Goal: Task Accomplishment & Management: Use online tool/utility

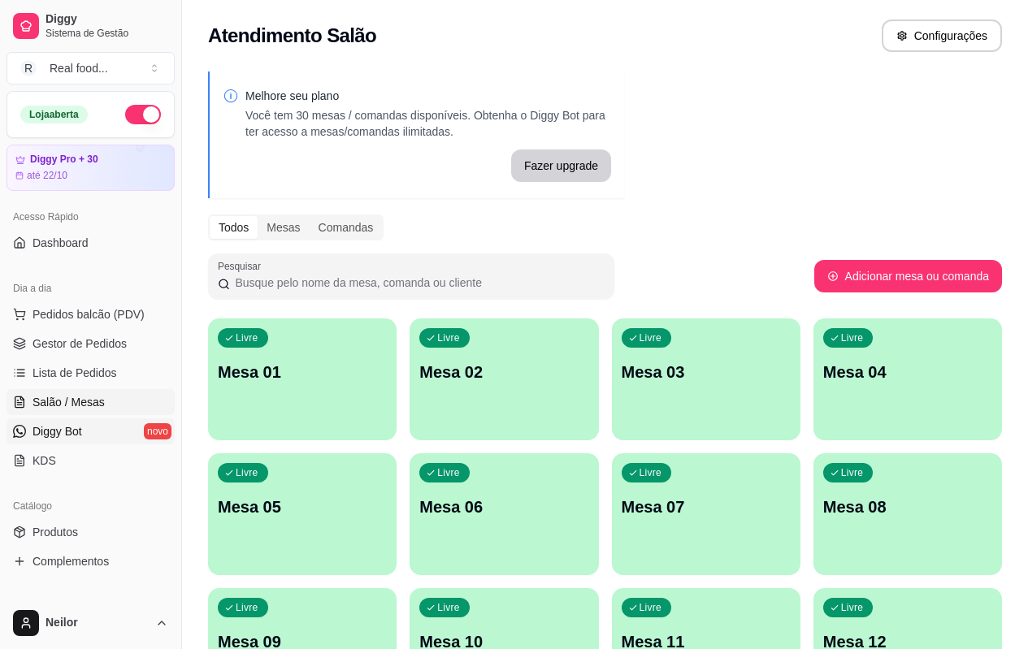
click at [48, 423] on span "Diggy Bot" at bounding box center [58, 431] width 50 height 16
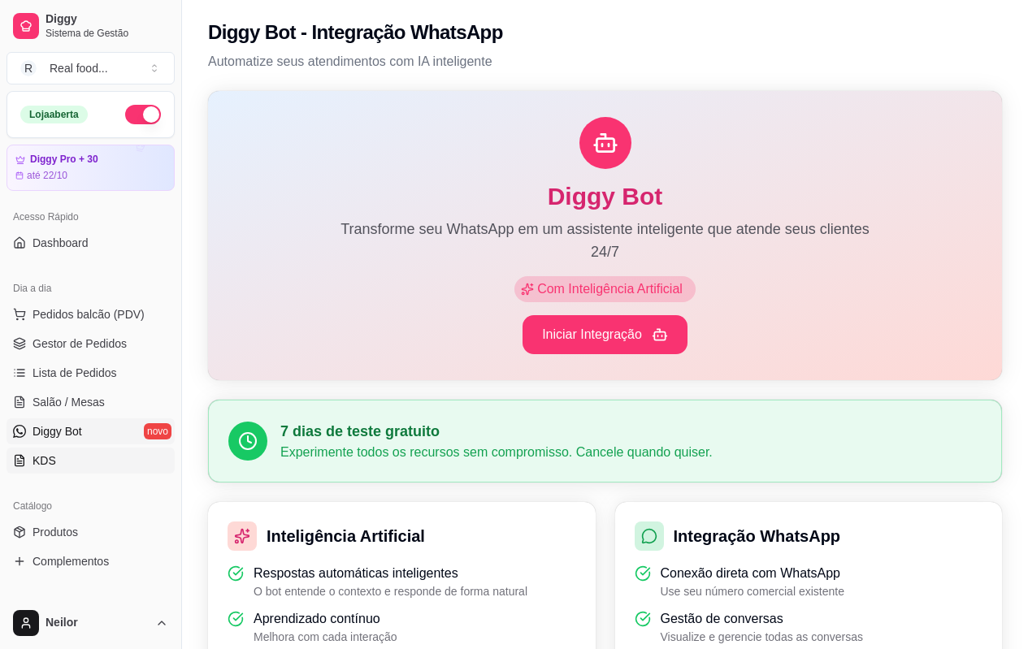
click at [30, 459] on link "KDS" at bounding box center [91, 461] width 168 height 26
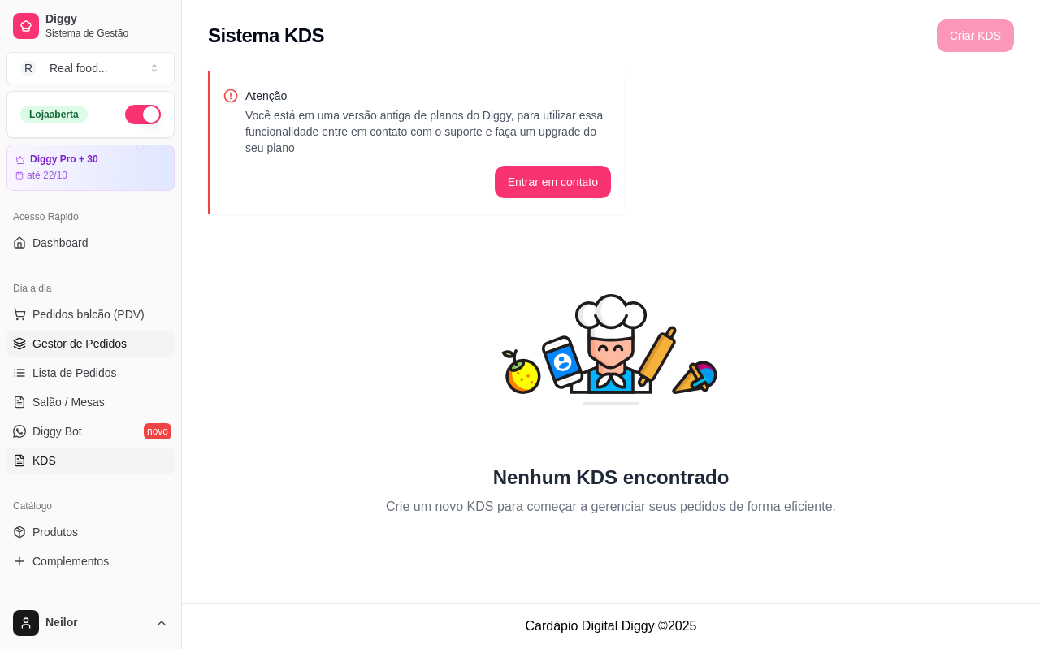
click at [70, 338] on span "Gestor de Pedidos" at bounding box center [80, 344] width 94 height 16
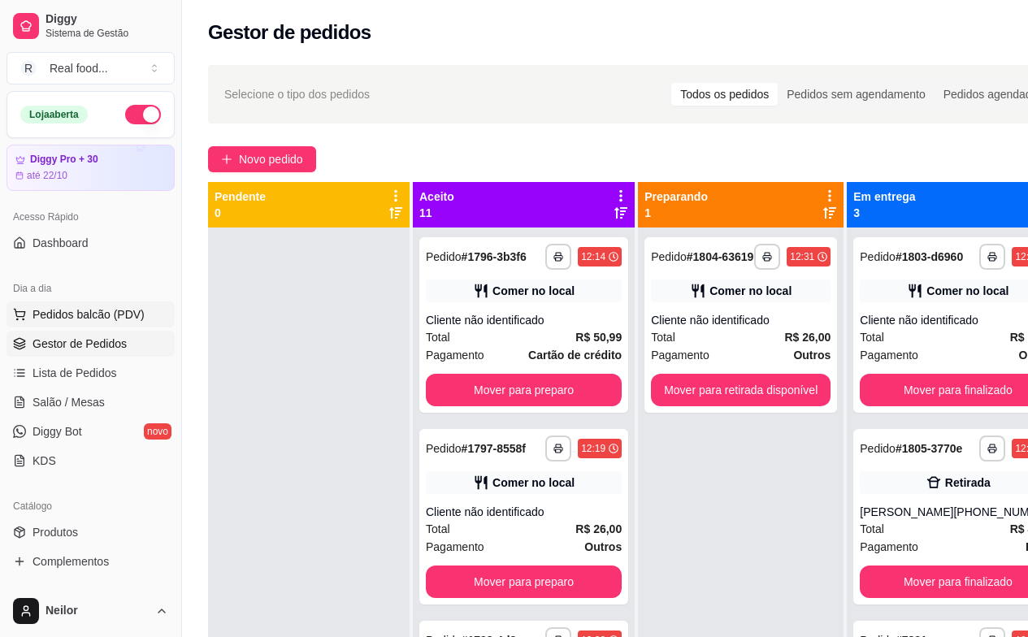
click at [49, 315] on span "Pedidos balcão (PDV)" at bounding box center [89, 314] width 112 height 16
click at [51, 311] on img at bounding box center [111, 307] width 151 height 102
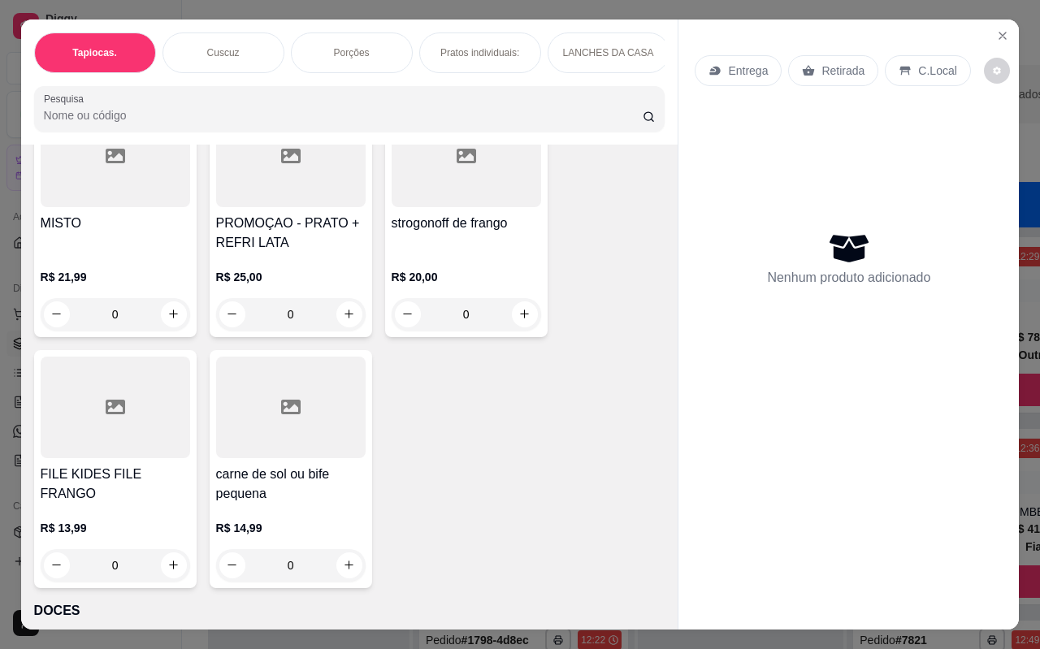
click at [654, 528] on div "Item avulso Tapiocas. Tapioca tradicional R$ 8,00 0 Tapioca frango cremoso R$ 1…" at bounding box center [350, 387] width 658 height 485
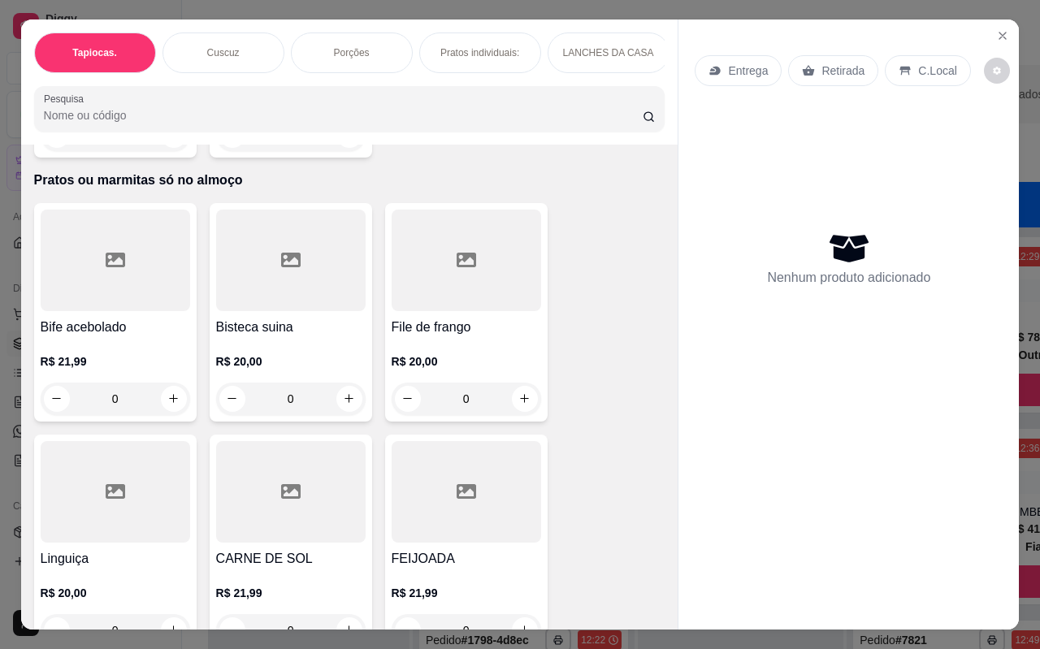
scroll to position [4429, 0]
click at [111, 292] on div at bounding box center [116, 262] width 150 height 102
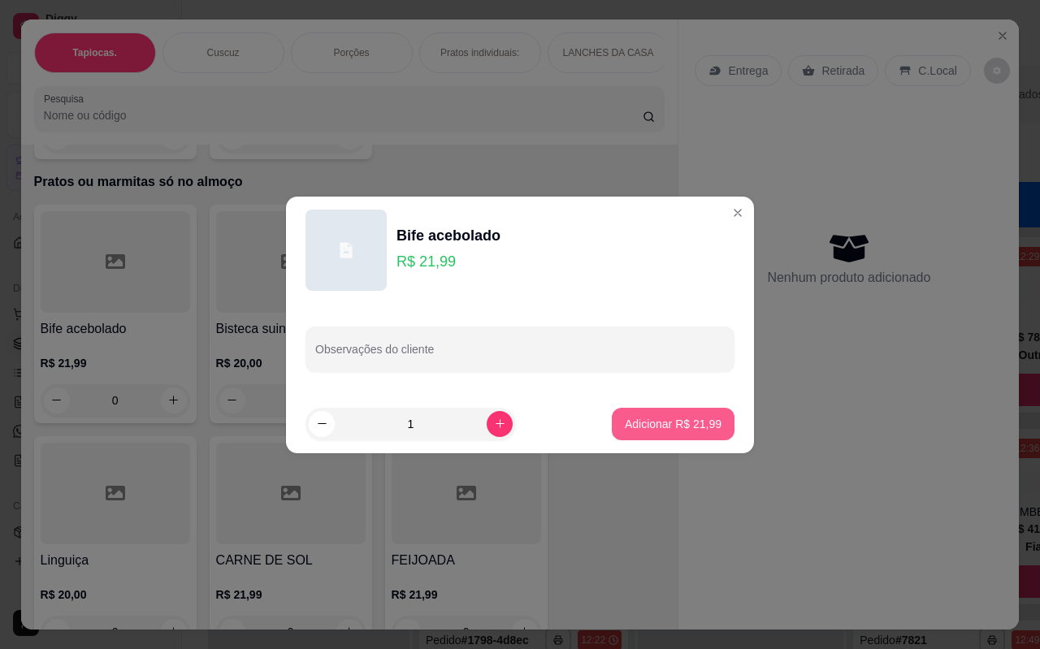
click at [660, 424] on p "Adicionar R$ 21,99" at bounding box center [673, 424] width 97 height 16
type input "1"
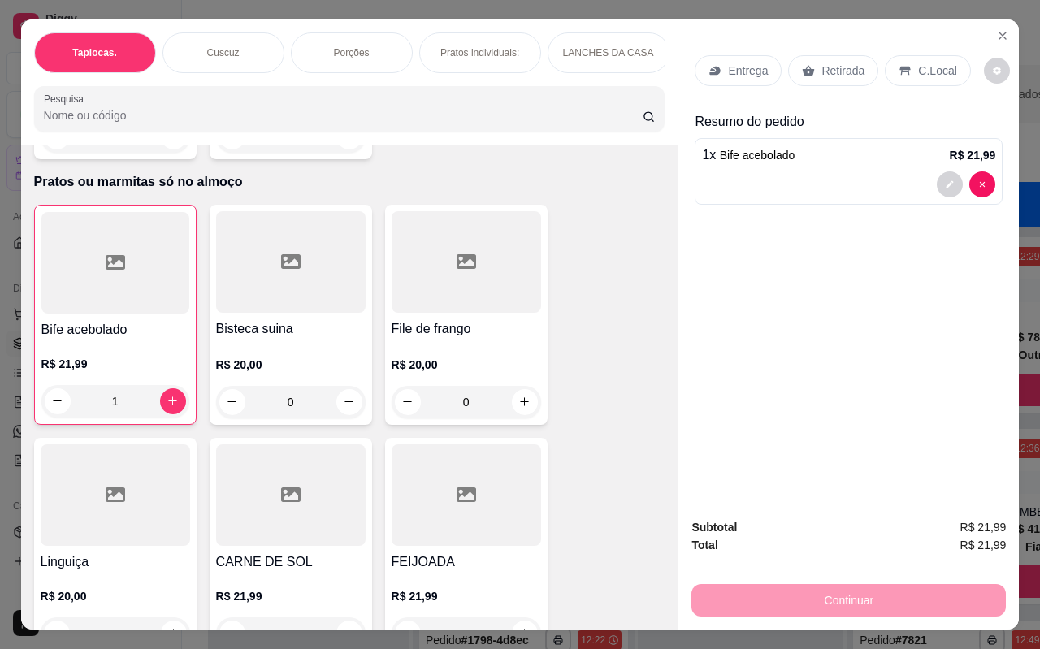
click at [831, 63] on p "Retirada" at bounding box center [843, 71] width 43 height 16
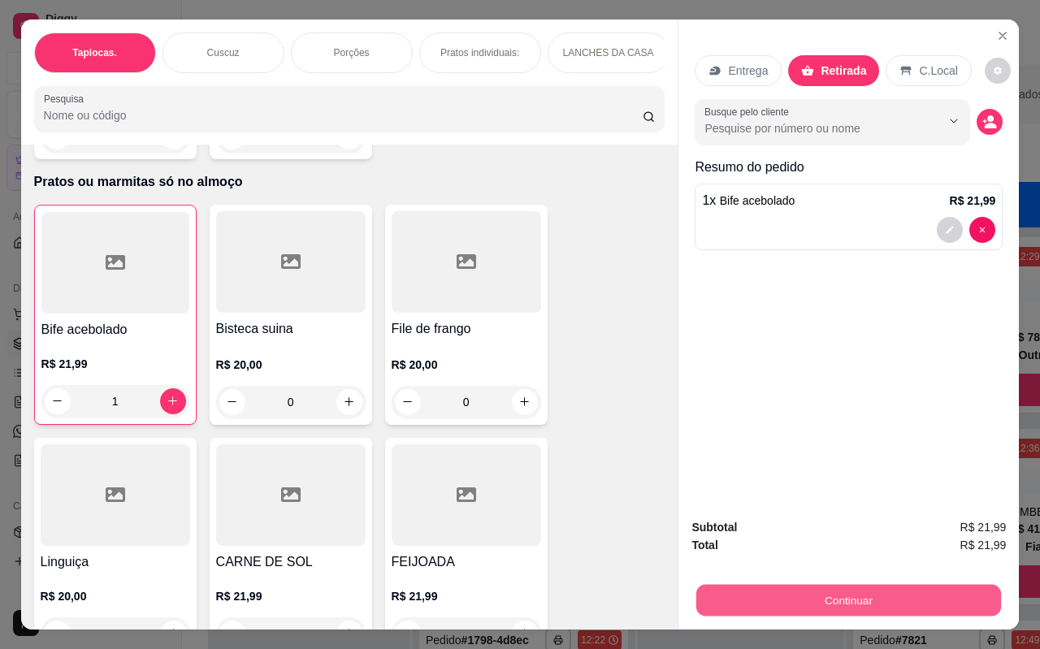
click at [827, 588] on button "Continuar" at bounding box center [849, 601] width 305 height 32
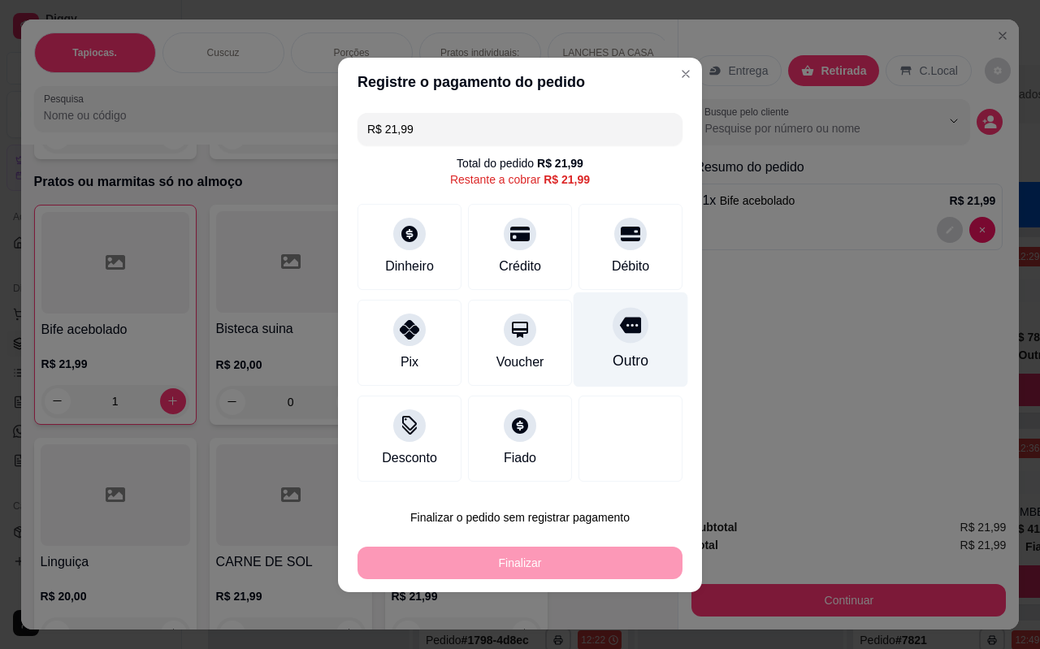
click at [629, 329] on icon at bounding box center [630, 325] width 21 height 16
type input "R$ 0,00"
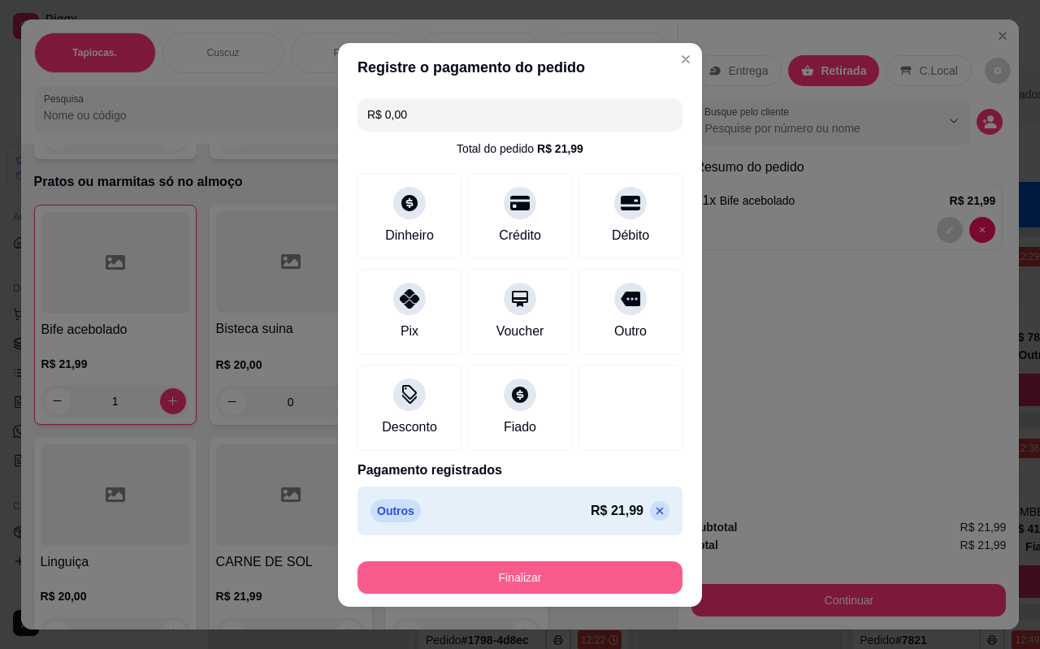
click at [533, 579] on button "Finalizar" at bounding box center [520, 578] width 325 height 33
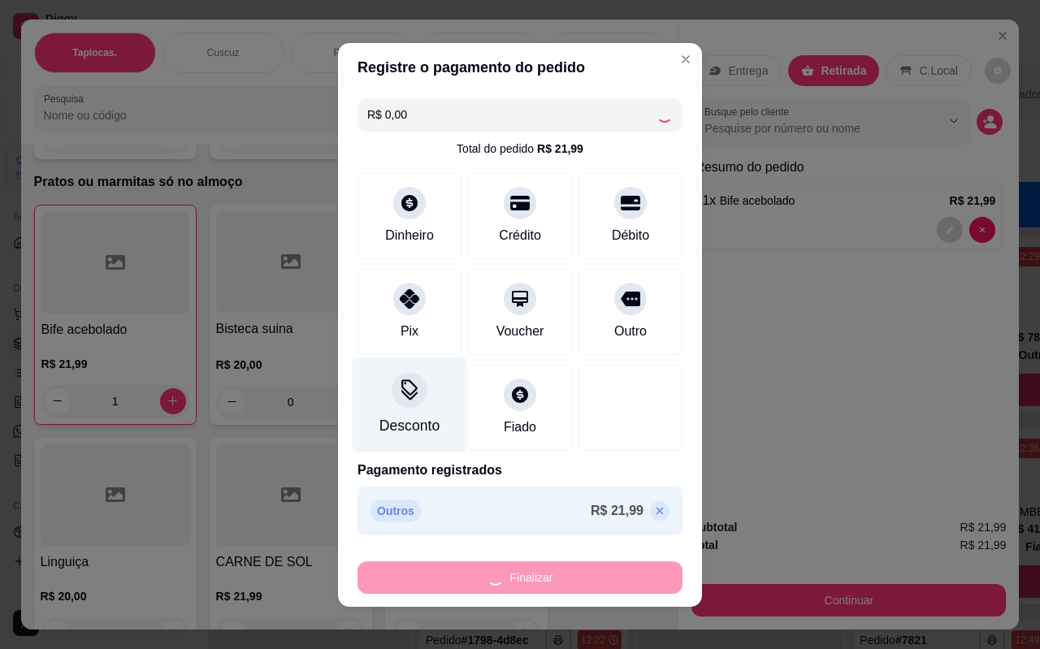
type input "0"
type input "-R$ 21,99"
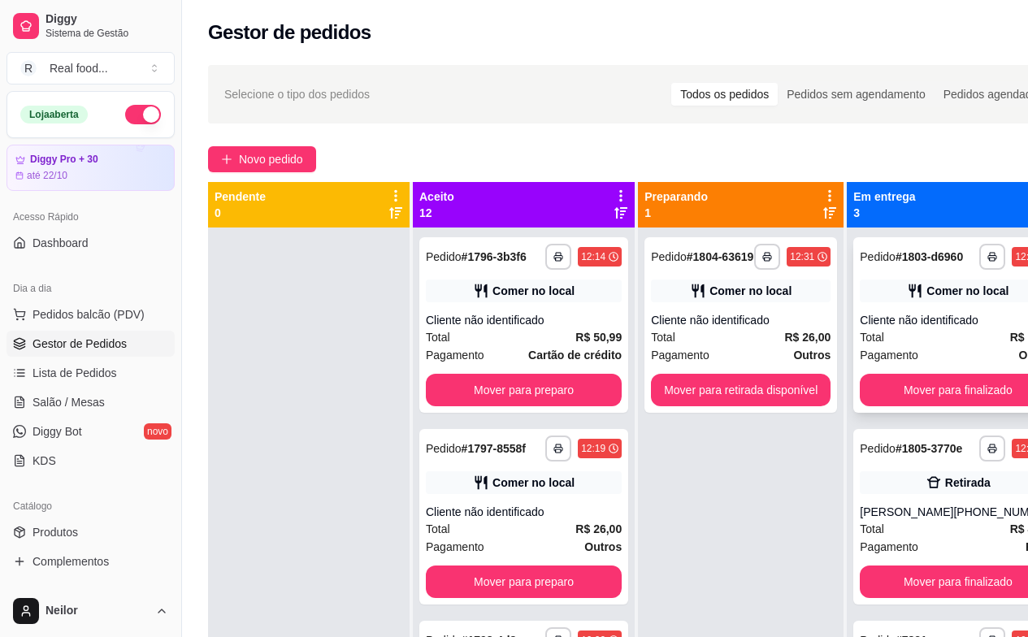
click at [853, 324] on div "**********" at bounding box center [957, 325] width 209 height 176
click at [80, 302] on button "Pedidos balcão (PDV)" at bounding box center [91, 315] width 168 height 26
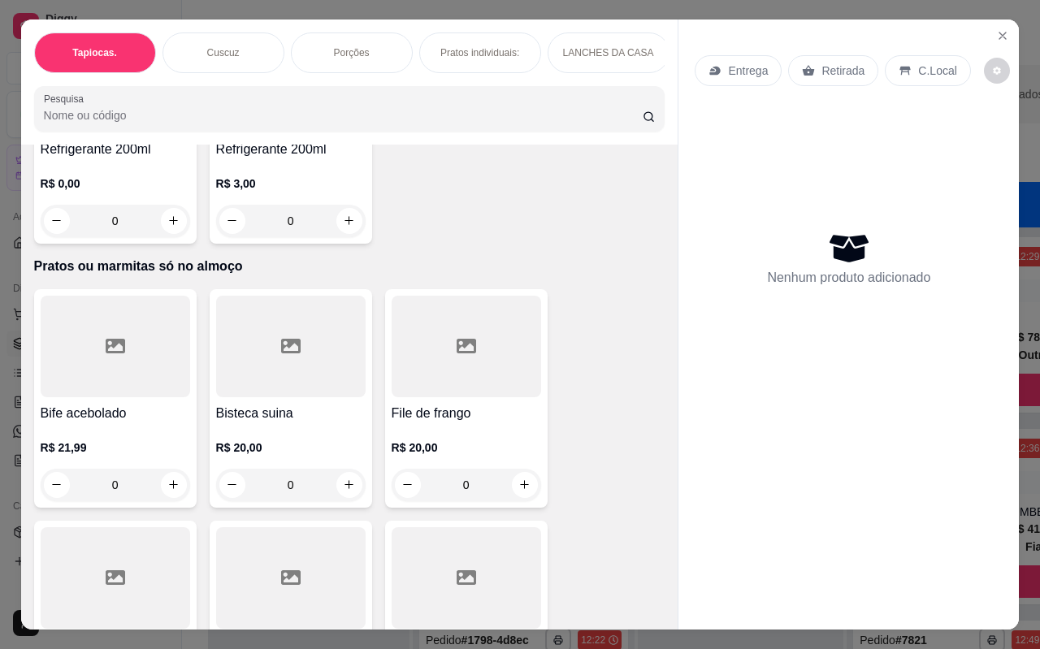
scroll to position [4594, 0]
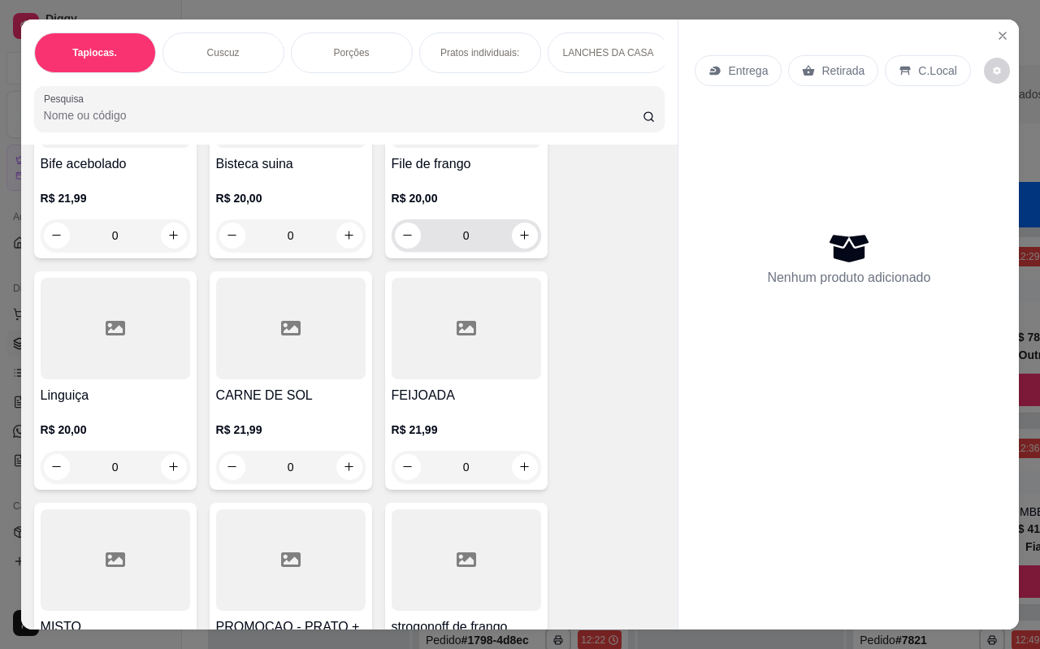
click at [464, 199] on div "R$ 20,00 0" at bounding box center [467, 221] width 150 height 62
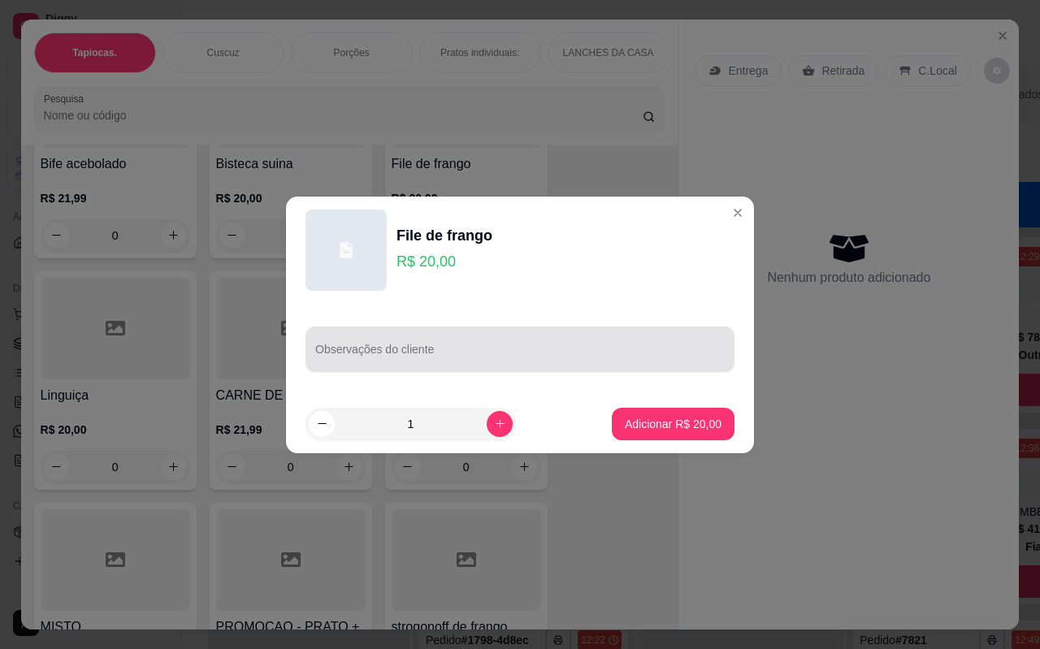
click at [553, 362] on input "Observações do cliente" at bounding box center [520, 356] width 410 height 16
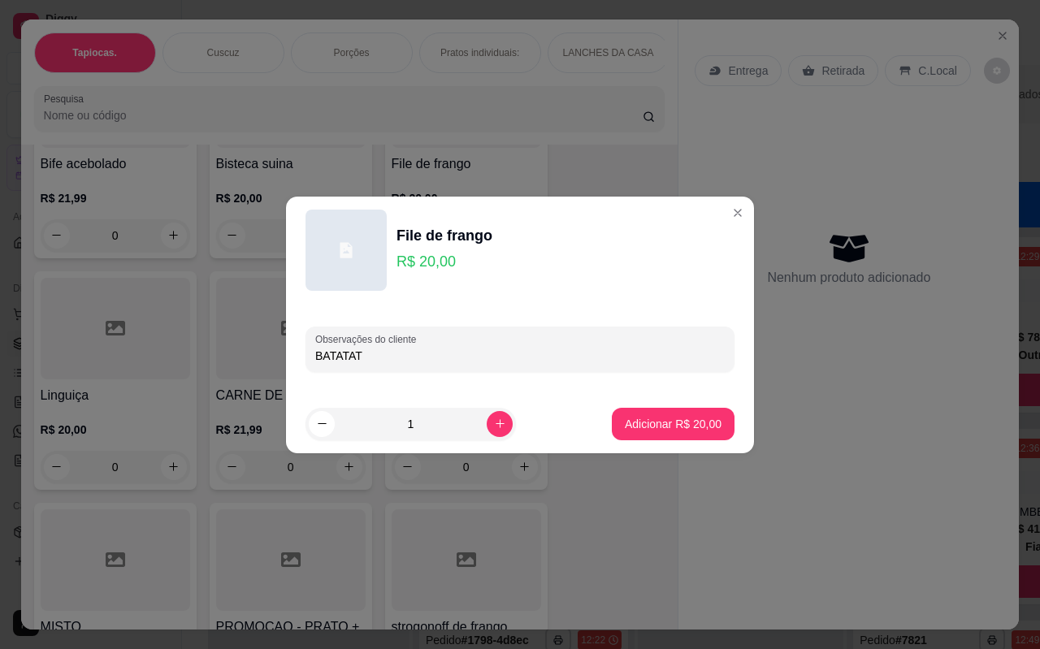
type input "BATATAT"
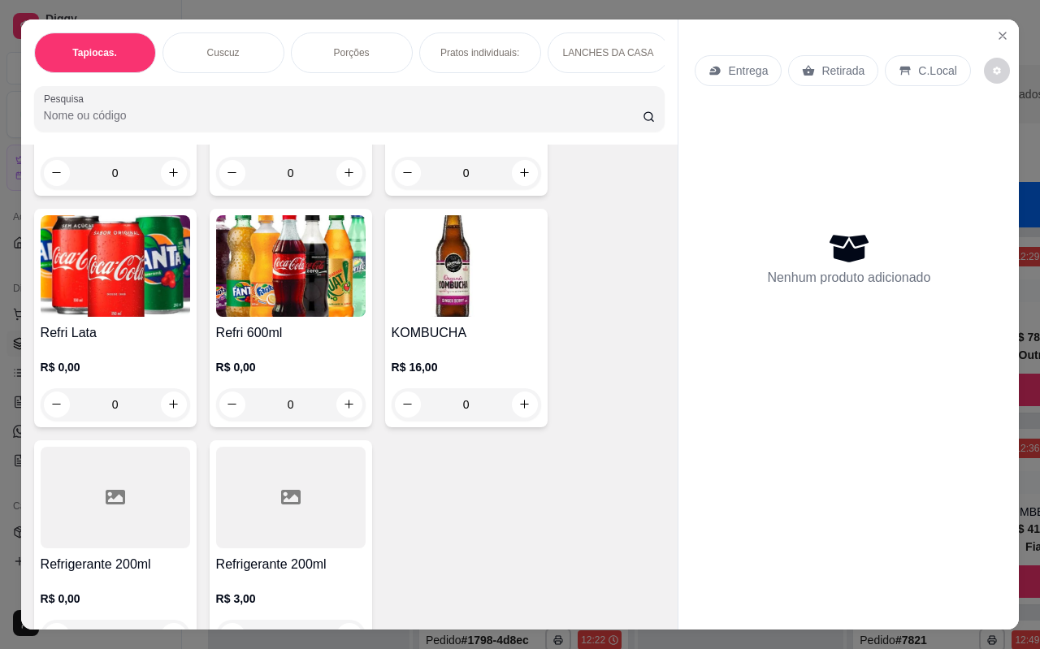
scroll to position [3882, 0]
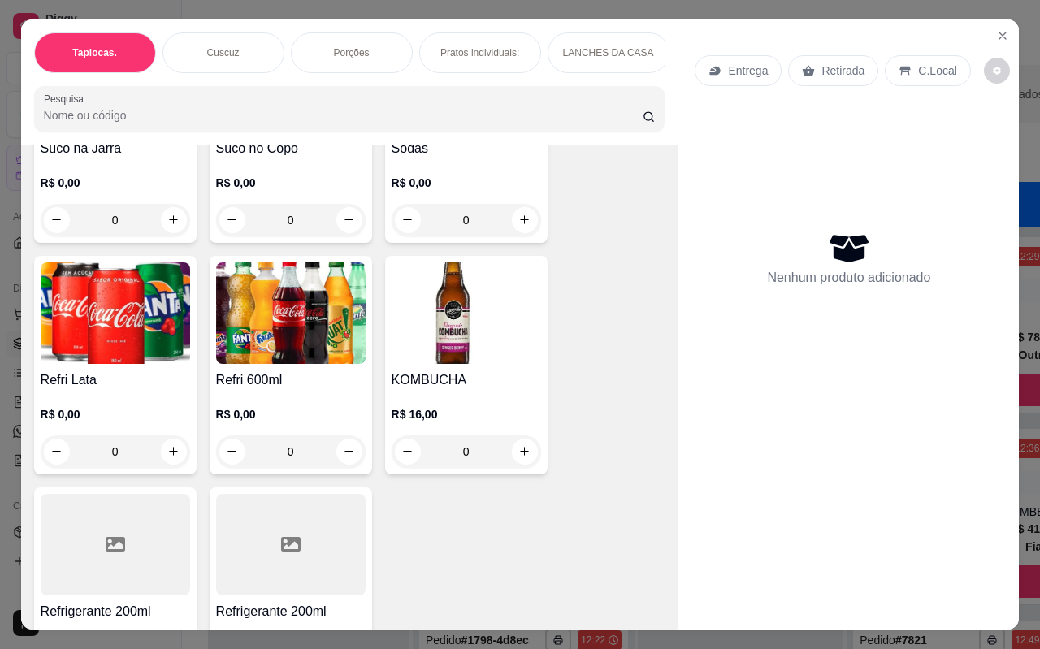
click at [302, 328] on img at bounding box center [291, 314] width 150 height 102
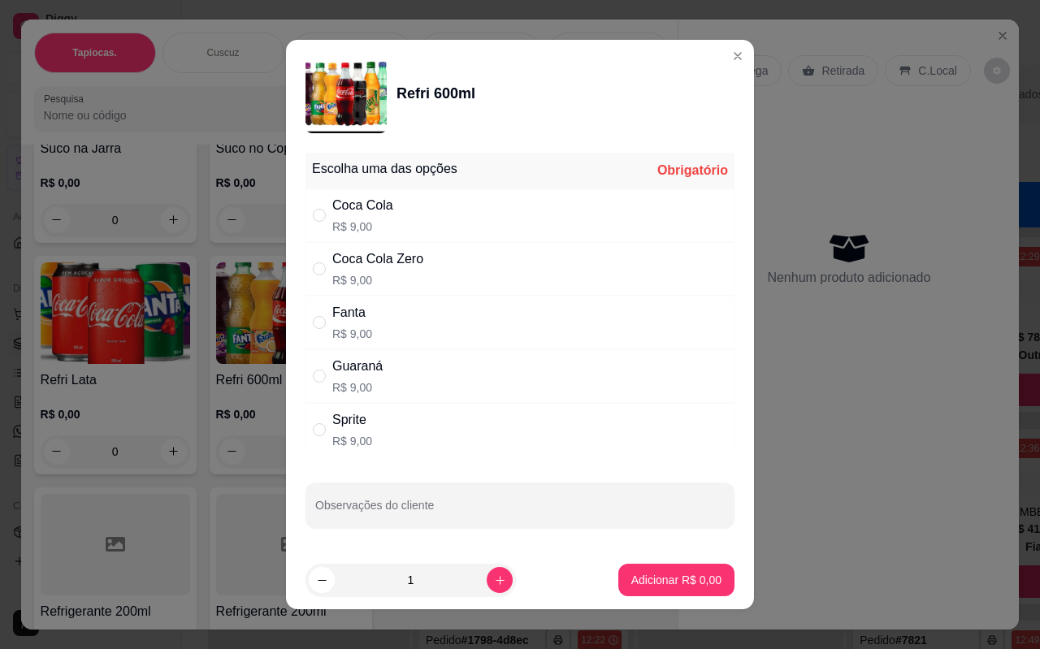
click at [361, 203] on div "Coca Cola" at bounding box center [362, 206] width 61 height 20
radio input "true"
click at [671, 575] on p "Adicionar R$ 9,00" at bounding box center [676, 580] width 88 height 15
type input "1"
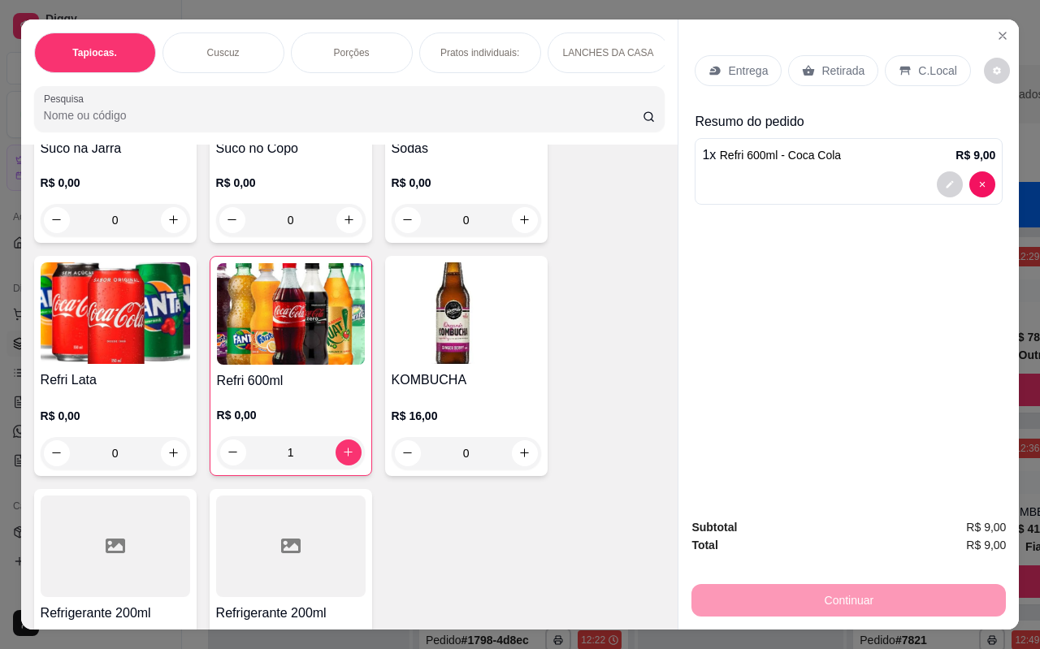
click at [919, 63] on p "C.Local" at bounding box center [938, 71] width 38 height 16
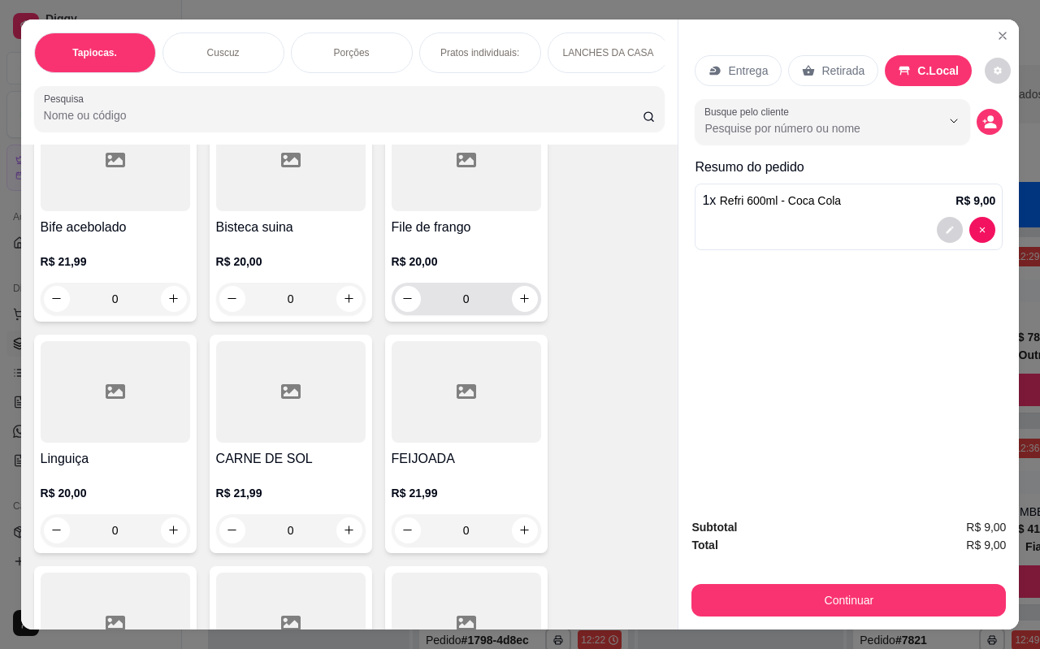
scroll to position [4451, 0]
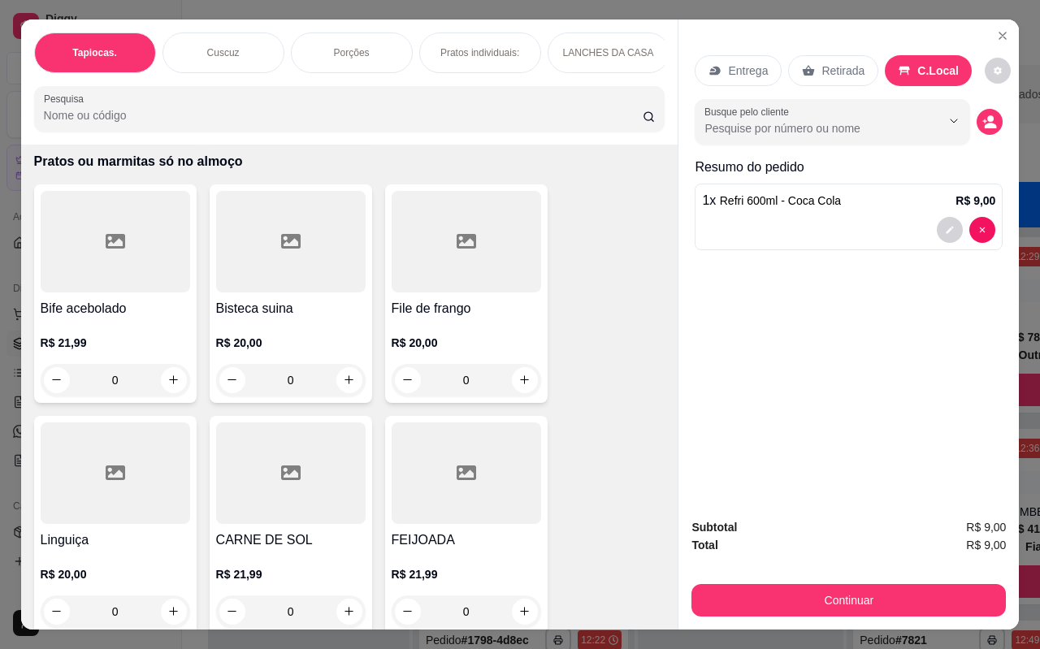
click at [484, 319] on div "R$ 20,00 0" at bounding box center [467, 358] width 150 height 78
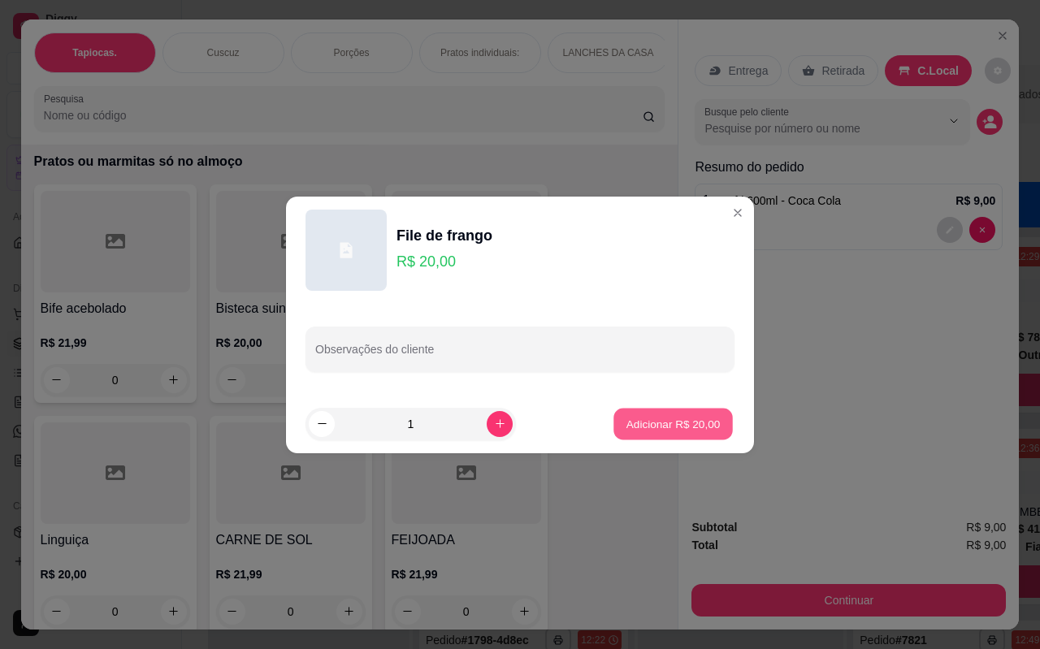
click at [654, 433] on button "Adicionar R$ 20,00" at bounding box center [673, 424] width 119 height 32
type input "1"
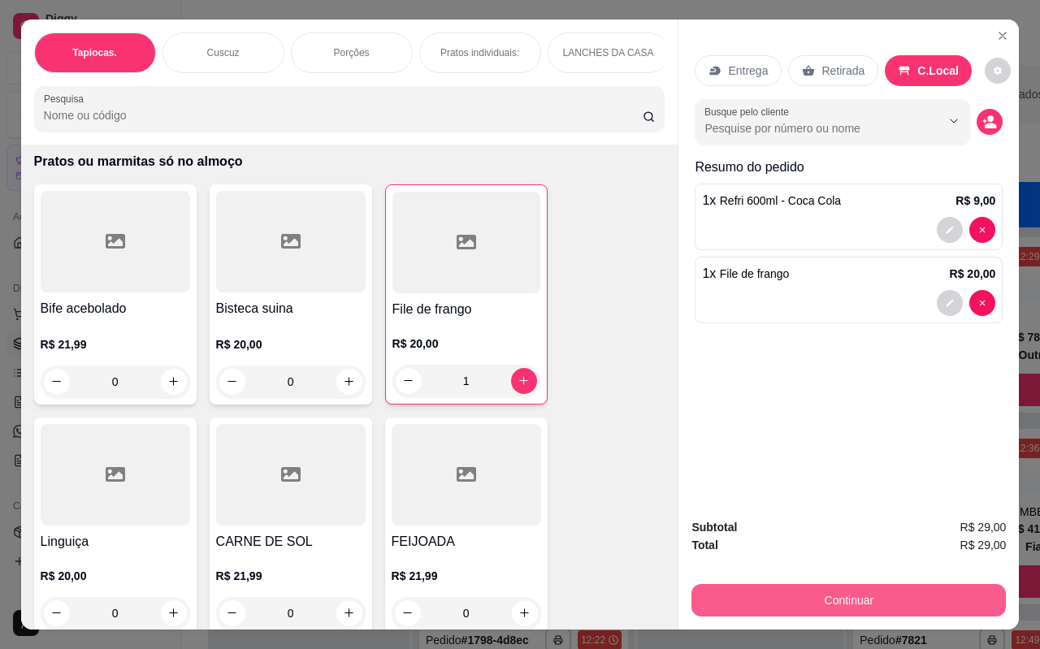
click at [849, 588] on button "Continuar" at bounding box center [849, 600] width 315 height 33
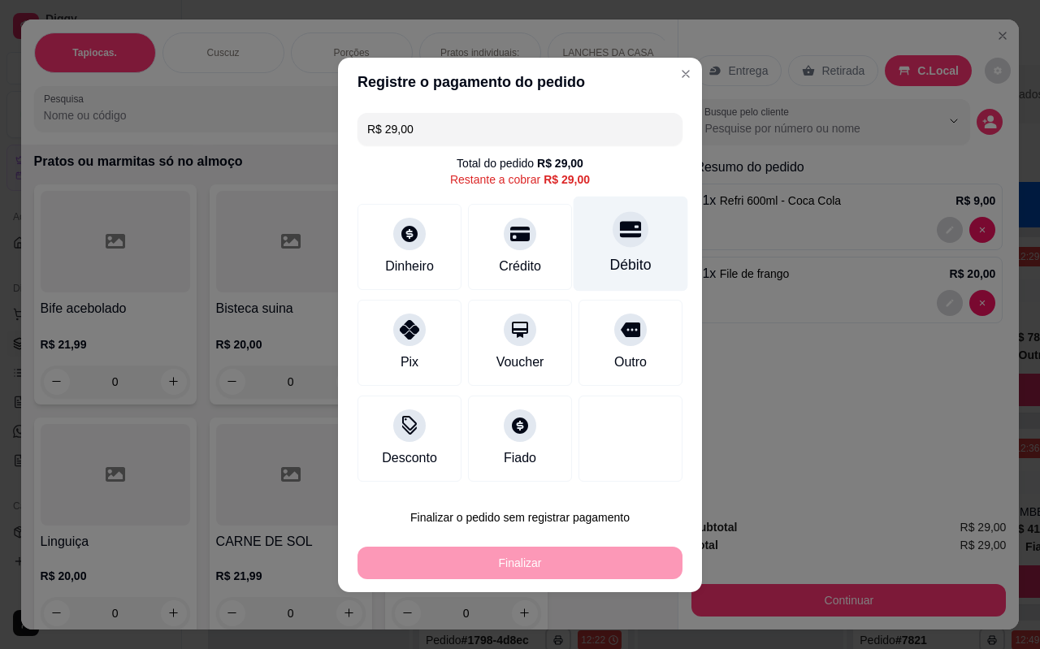
click at [650, 276] on div "Débito" at bounding box center [631, 243] width 115 height 95
type input "R$ 0,00"
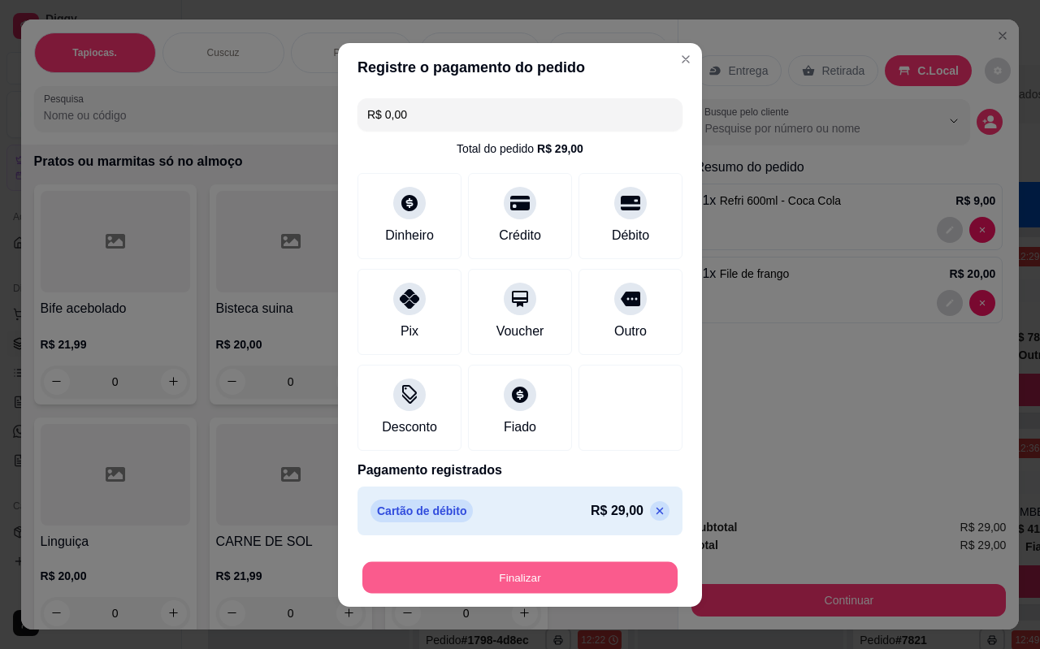
click at [546, 575] on button "Finalizar" at bounding box center [520, 578] width 315 height 32
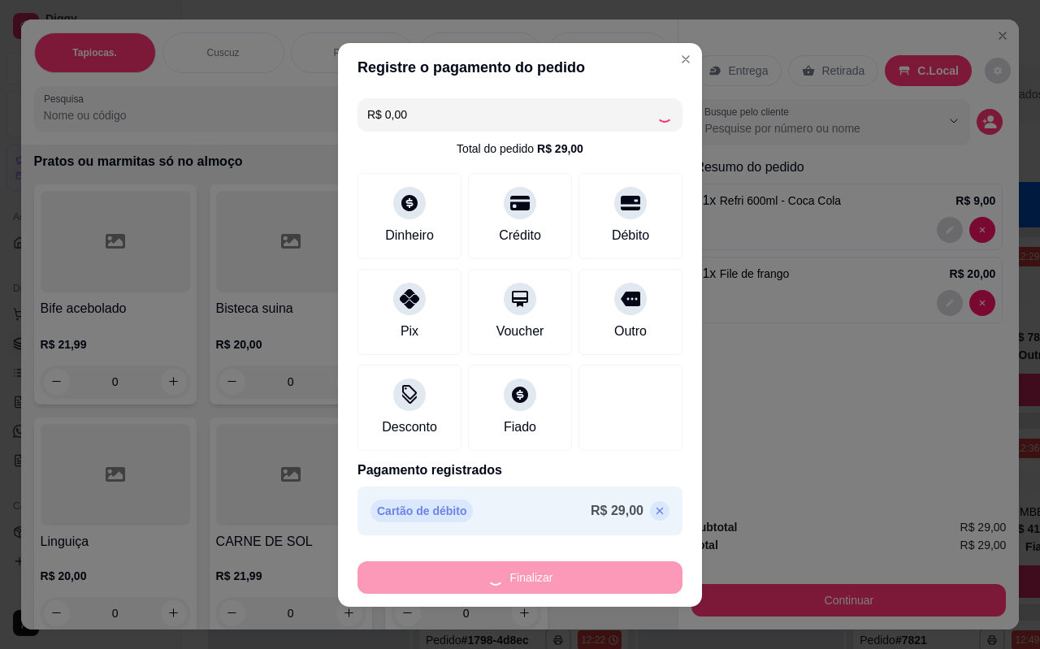
type input "0"
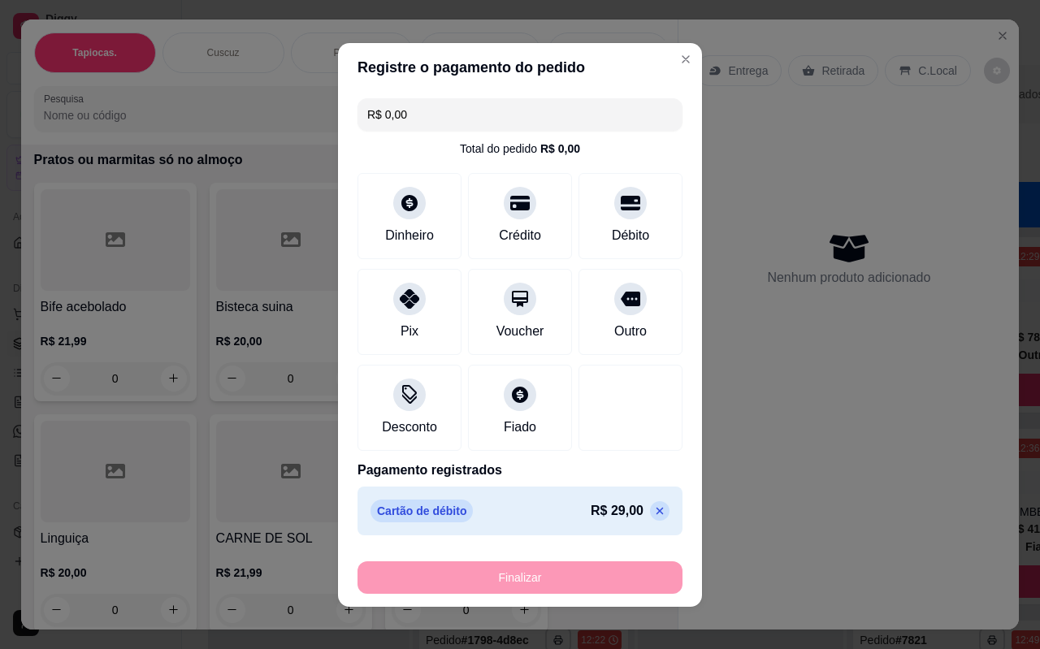
type input "-R$ 29,00"
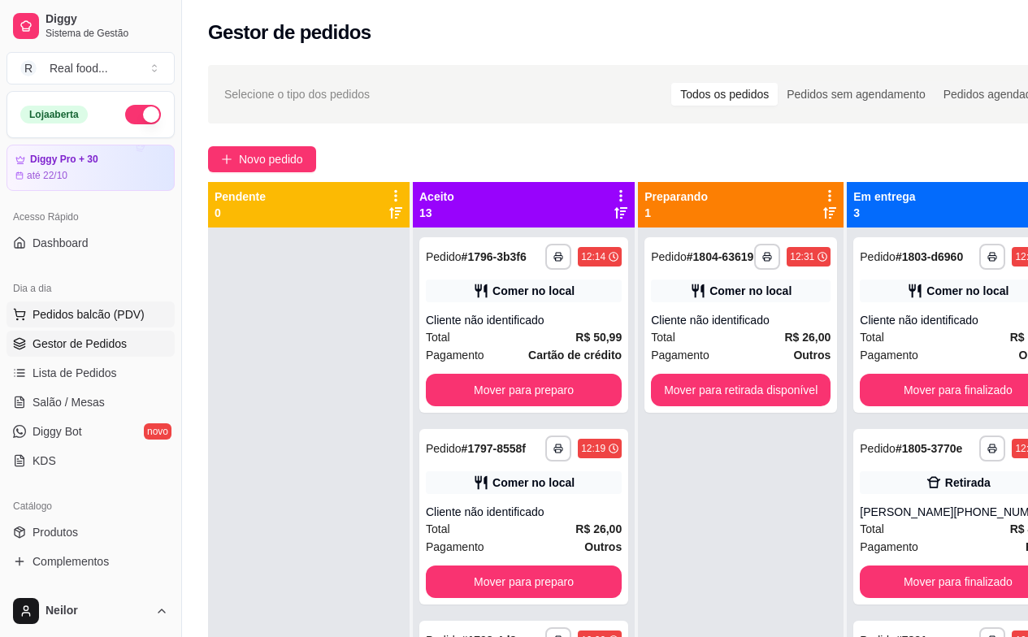
click at [76, 314] on span "Pedidos balcão (PDV)" at bounding box center [89, 314] width 112 height 16
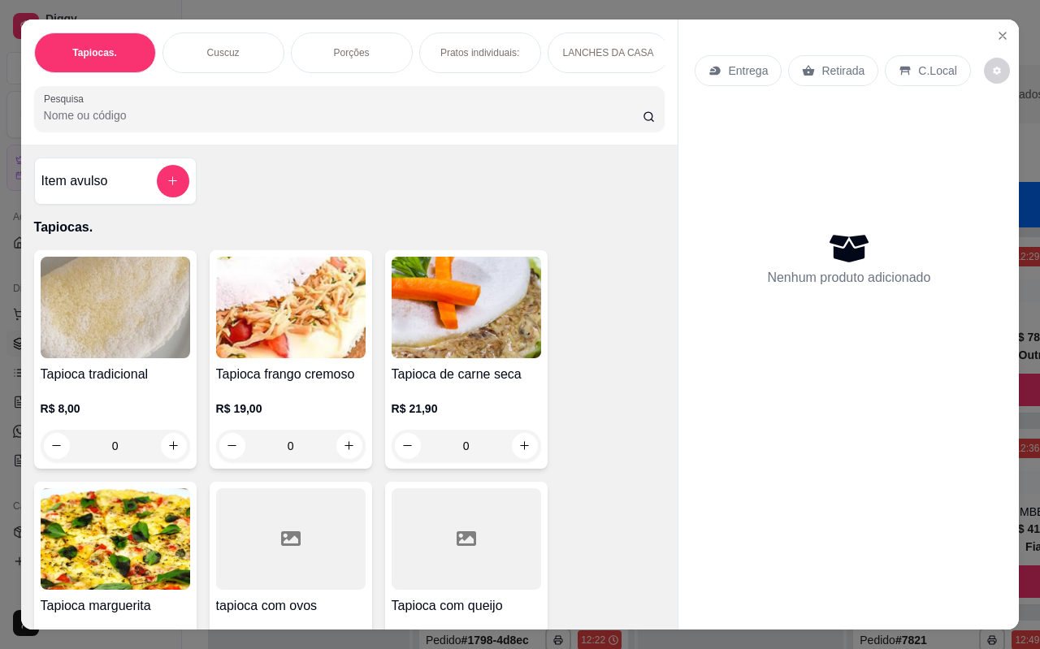
click at [679, 179] on div "Entrega Retirada C.Local Nenhum produto adicionado" at bounding box center [849, 312] width 341 height 584
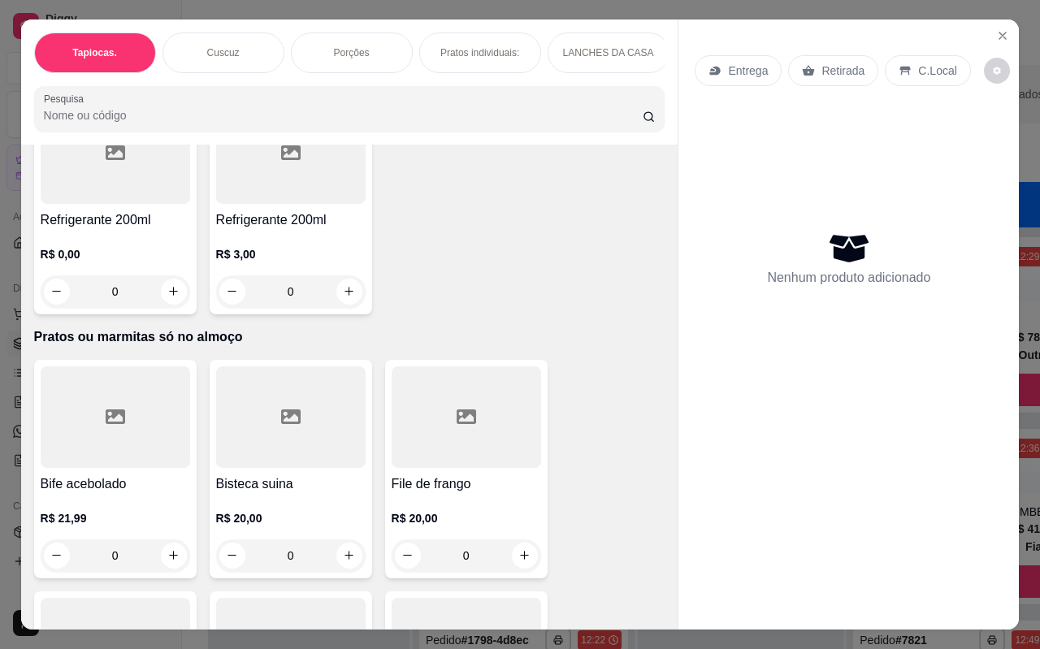
scroll to position [4642, 0]
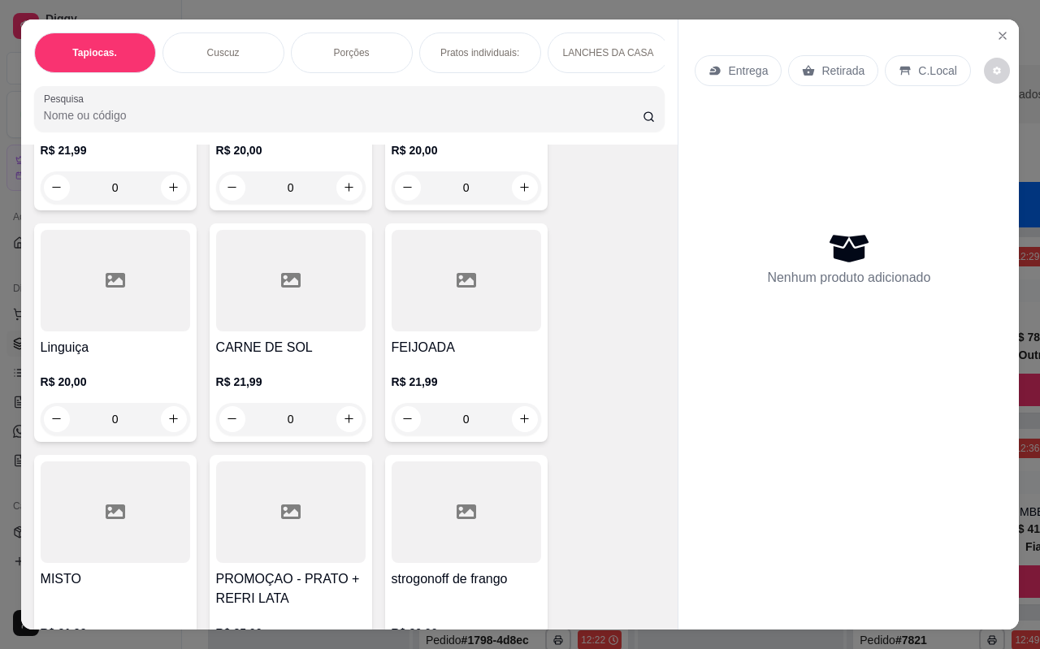
click at [632, 502] on div "Bife acebolado R$ 21,99 0 Bisteca suina R$ 20,00 0 File de frango R$ 20,00 0 Li…" at bounding box center [350, 468] width 632 height 953
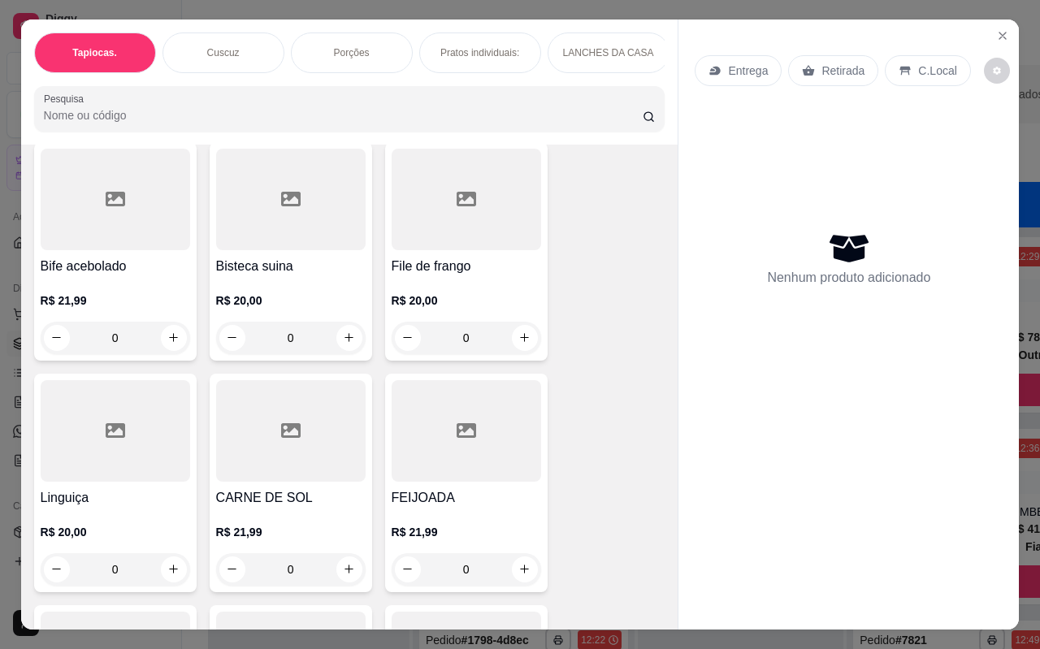
scroll to position [4317, 0]
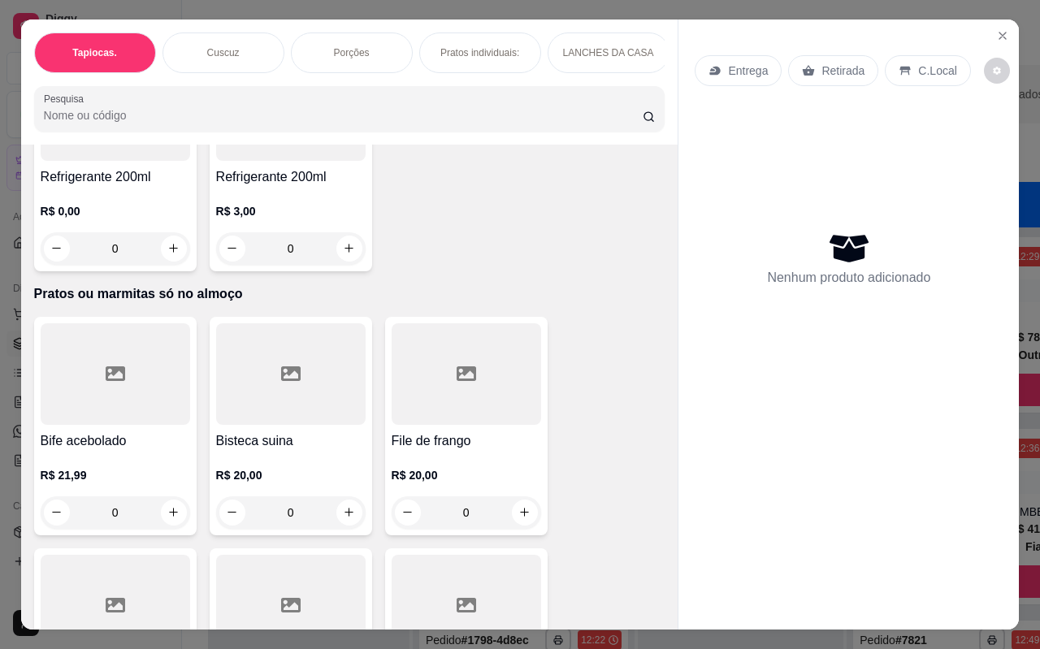
click at [146, 385] on div at bounding box center [116, 375] width 150 height 102
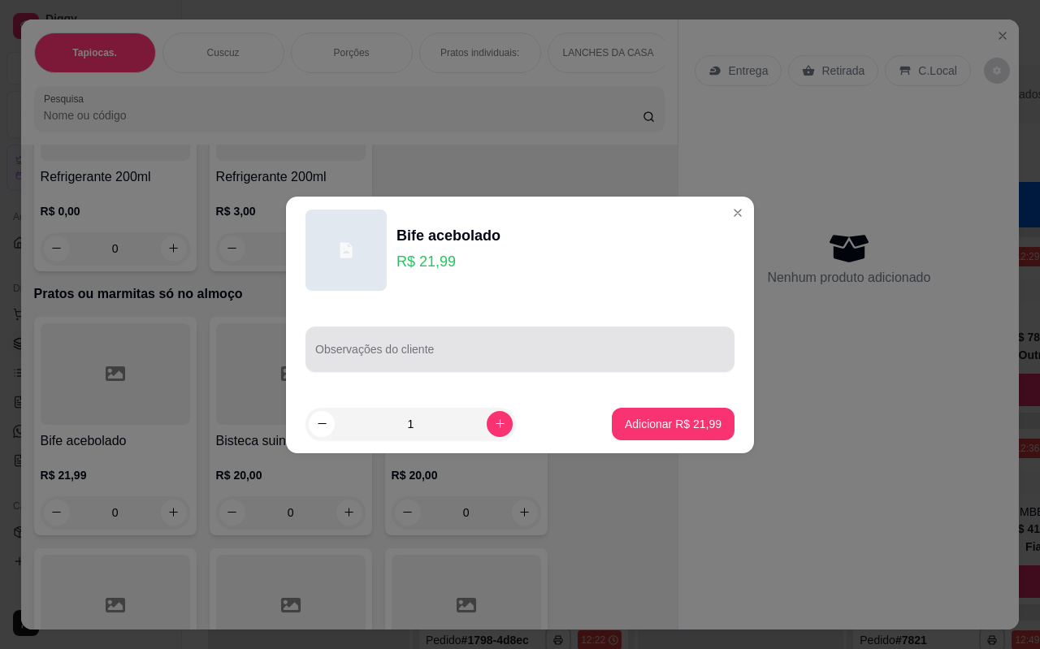
click at [486, 350] on input "Observações do cliente" at bounding box center [520, 356] width 410 height 16
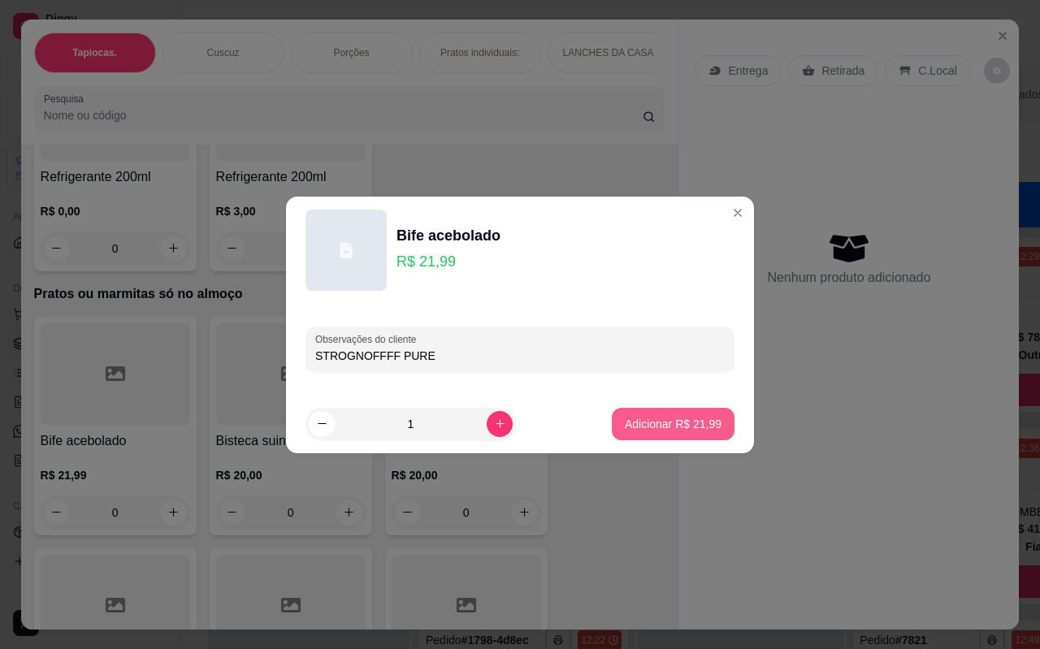
type input "STROGNOFFFF PURE"
click at [658, 415] on button "Adicionar R$ 21,99" at bounding box center [673, 424] width 123 height 33
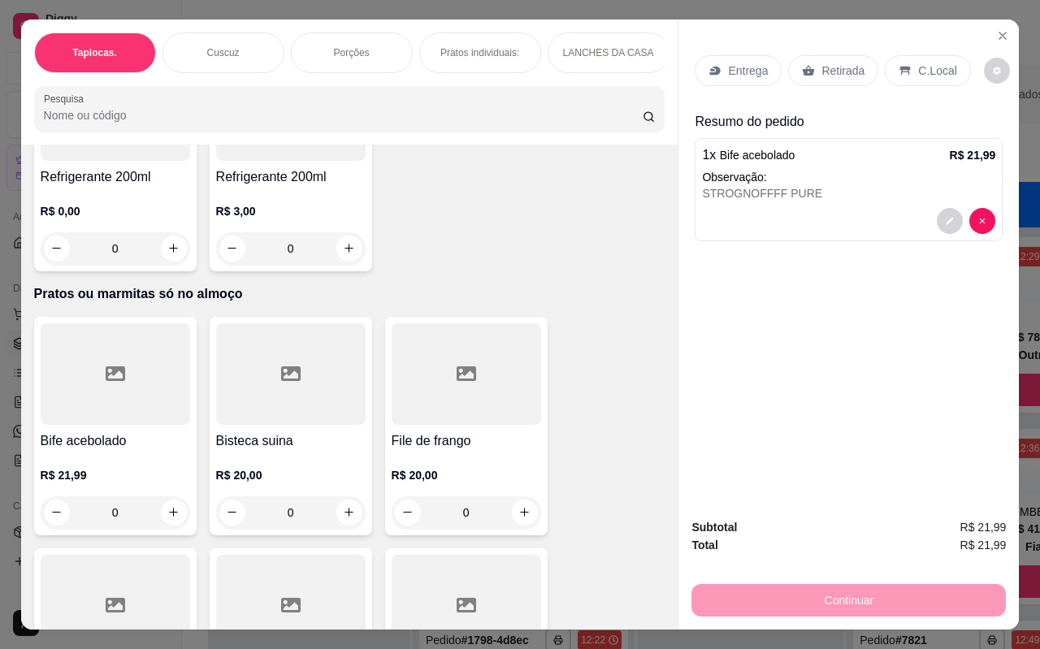
click at [949, 58] on div "C.Local" at bounding box center [927, 70] width 85 height 31
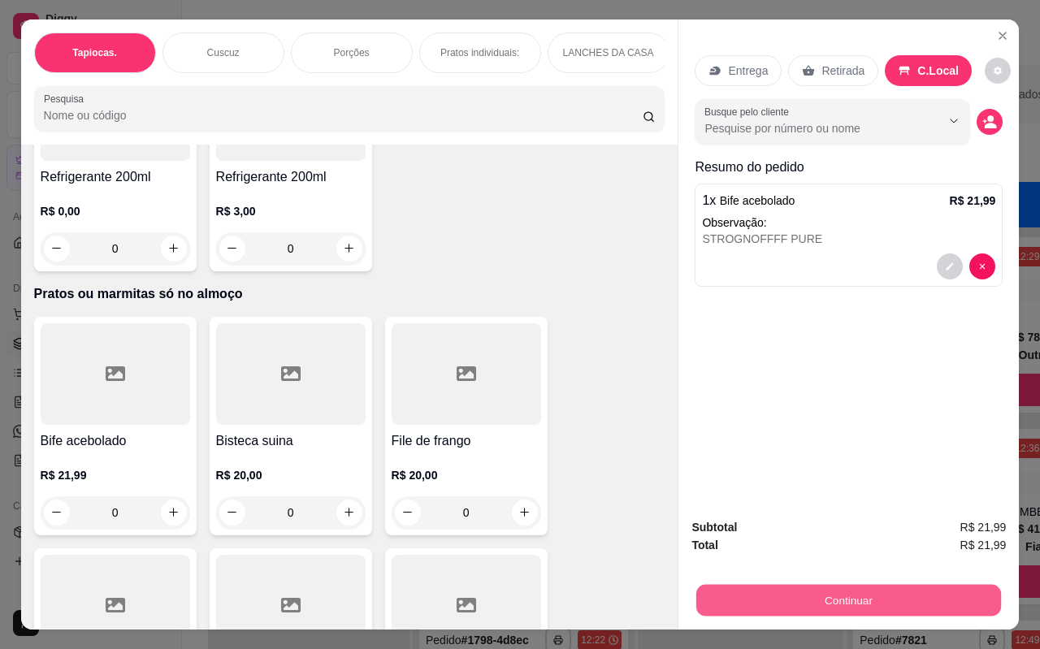
click at [864, 592] on button "Continuar" at bounding box center [849, 601] width 305 height 32
click at [841, 595] on button "Continuar" at bounding box center [849, 600] width 315 height 33
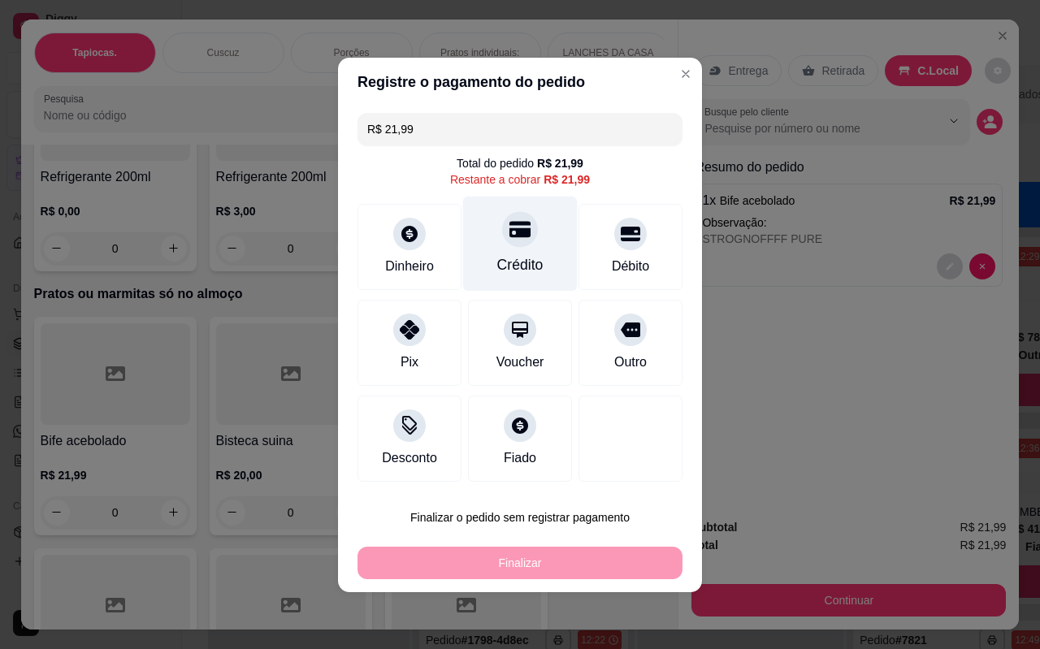
click at [517, 246] on div at bounding box center [520, 229] width 36 height 36
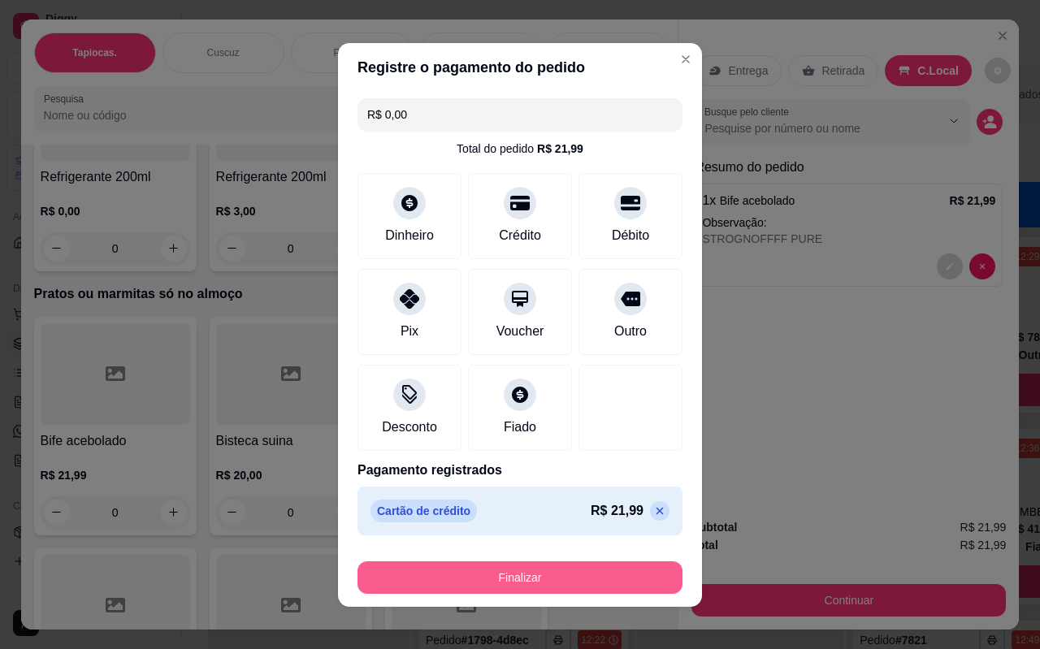
click at [573, 576] on button "Finalizar" at bounding box center [520, 578] width 325 height 33
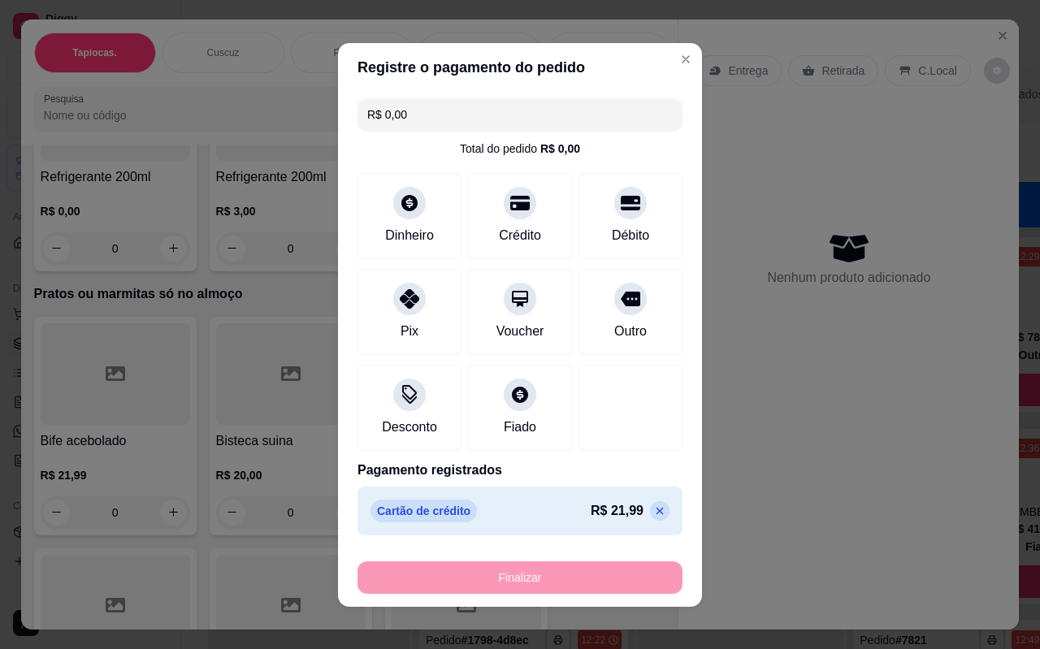
type input "-R$ 21,99"
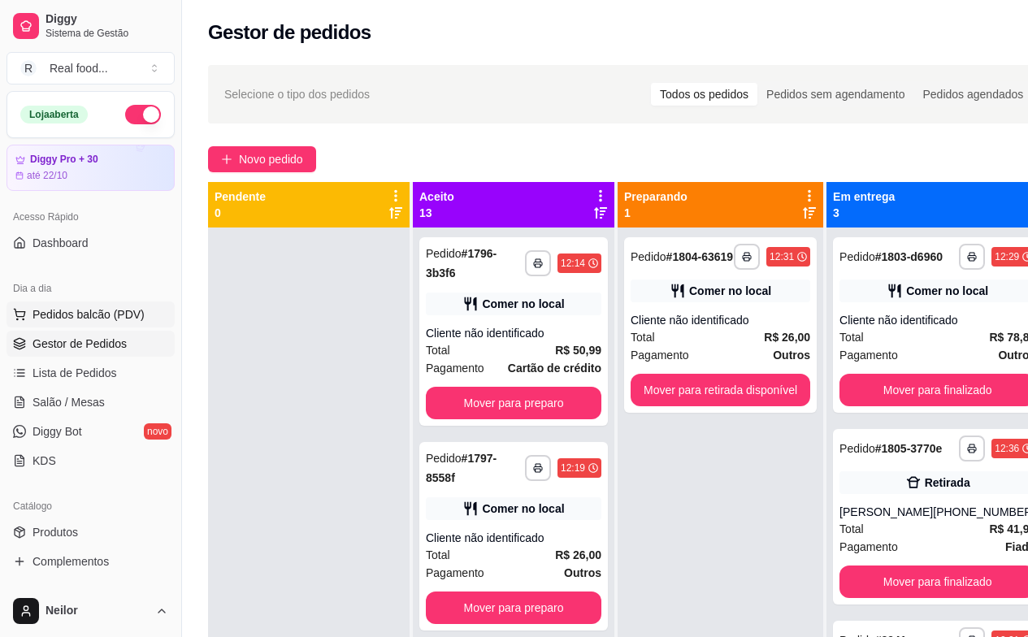
click at [59, 314] on span "Pedidos balcão (PDV)" at bounding box center [89, 314] width 112 height 16
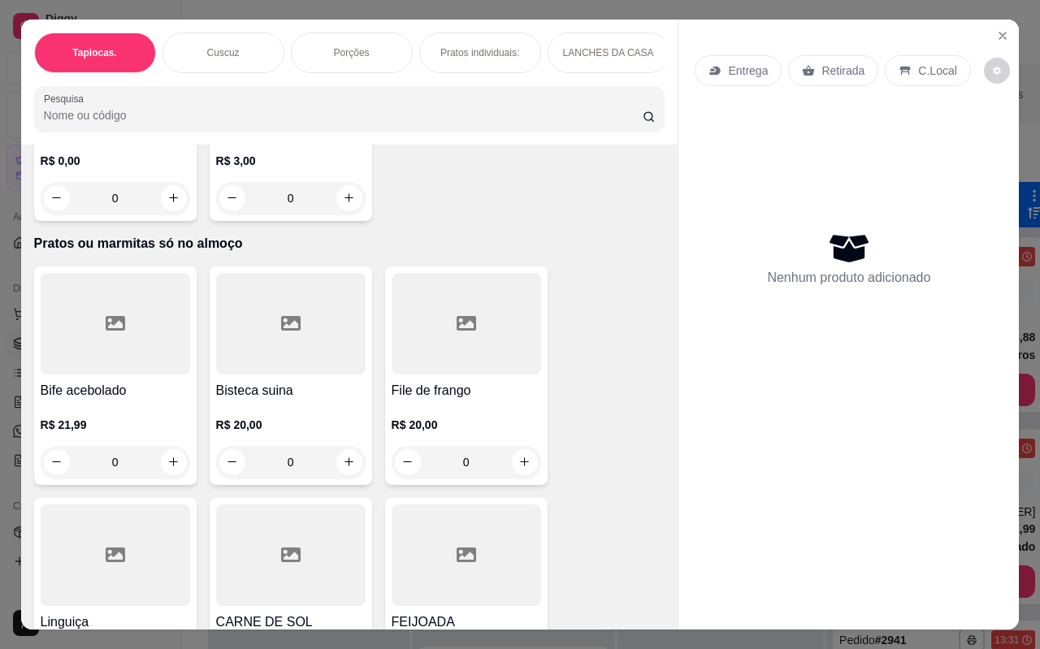
scroll to position [4233, 0]
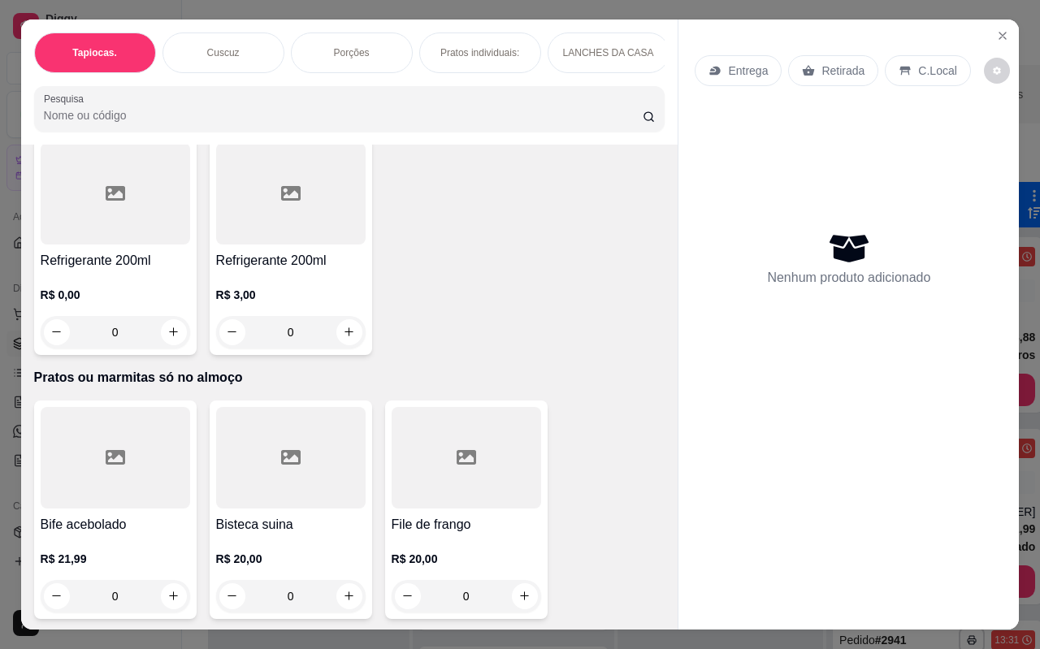
click at [107, 487] on div at bounding box center [116, 458] width 150 height 102
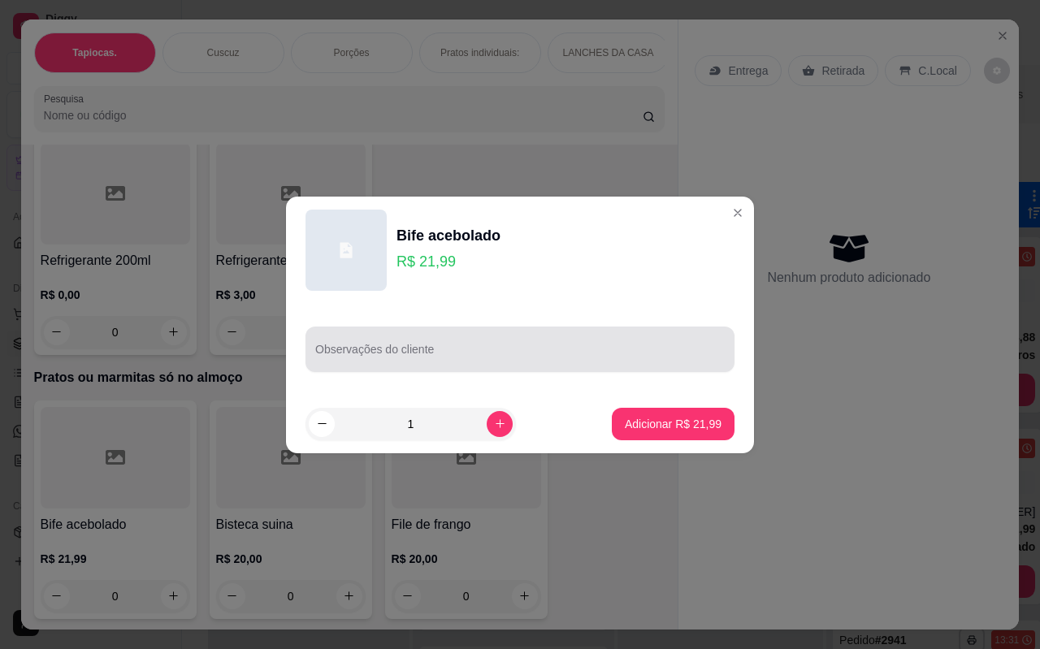
click at [552, 354] on input "Observações do cliente" at bounding box center [520, 356] width 410 height 16
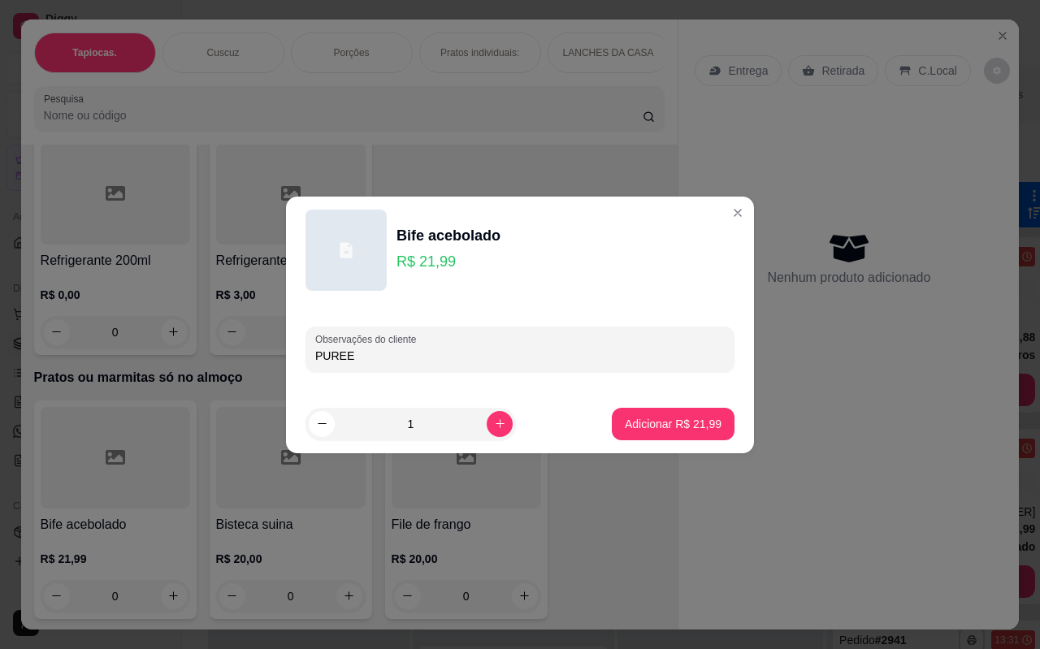
type input "PUREE"
click at [658, 420] on p "Adicionar R$ 21,99" at bounding box center [674, 423] width 94 height 15
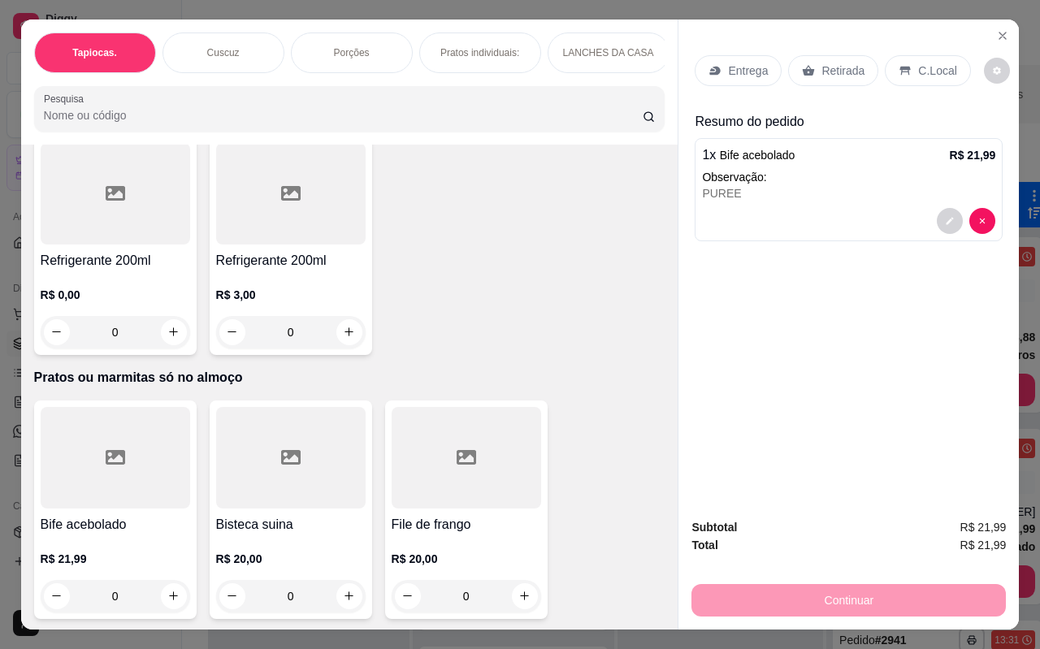
click at [836, 63] on p "Retirada" at bounding box center [843, 71] width 43 height 16
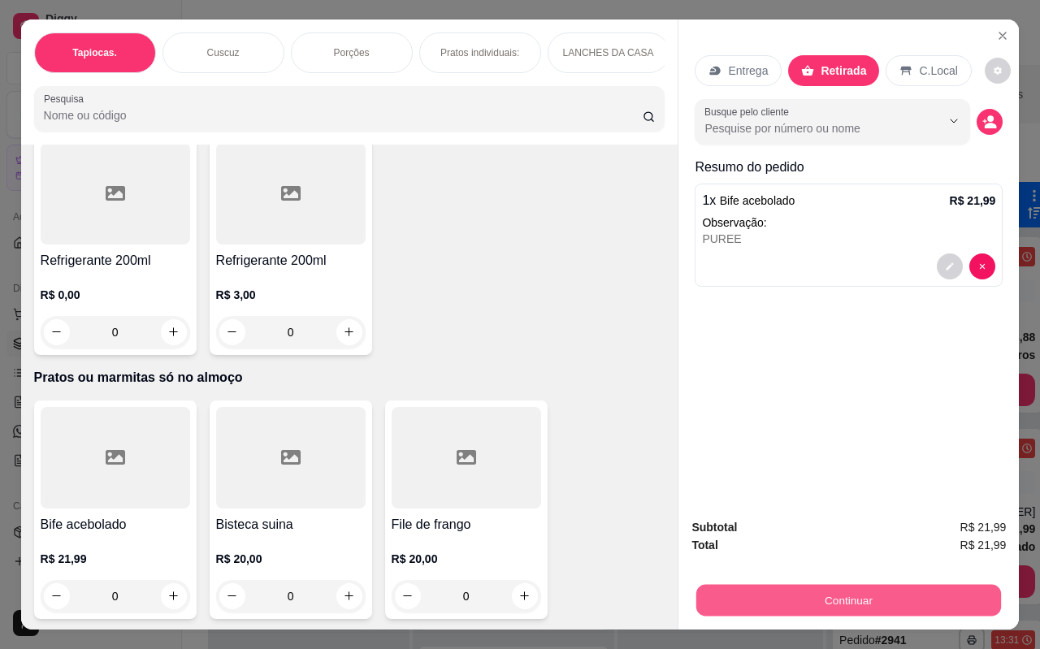
click at [839, 585] on button "Continuar" at bounding box center [849, 601] width 305 height 32
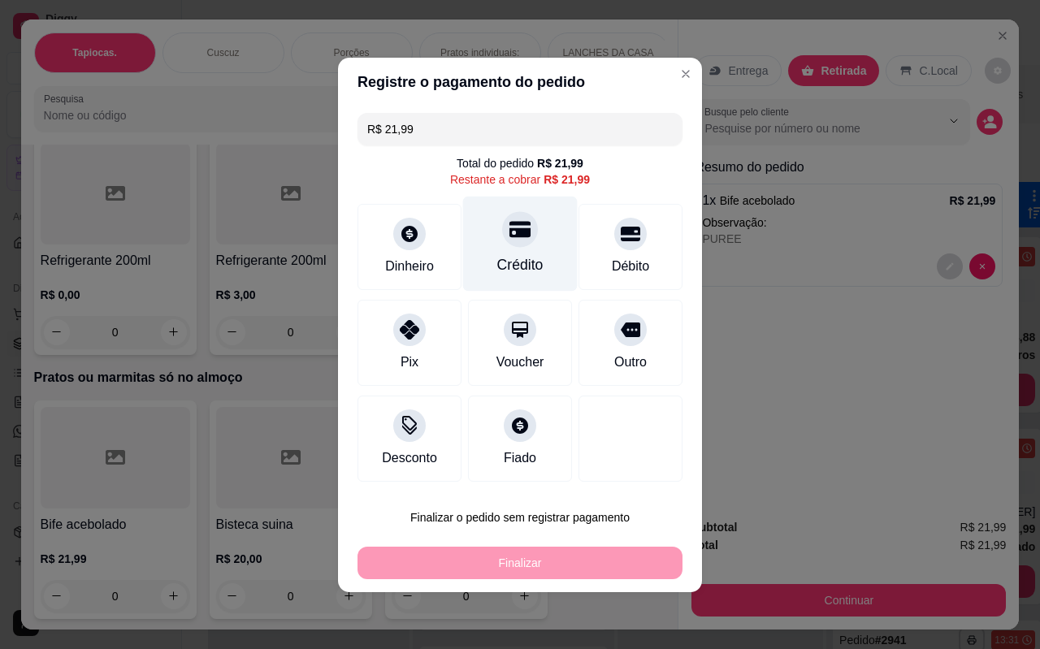
click at [498, 237] on div "Crédito" at bounding box center [520, 243] width 115 height 95
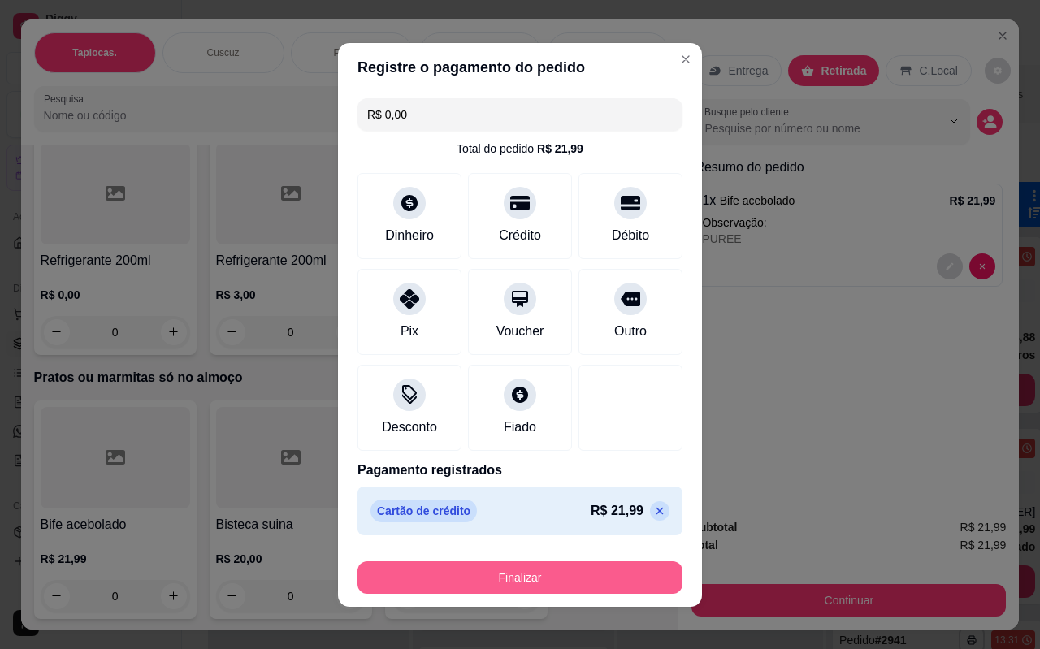
click at [528, 580] on button "Finalizar" at bounding box center [520, 578] width 325 height 33
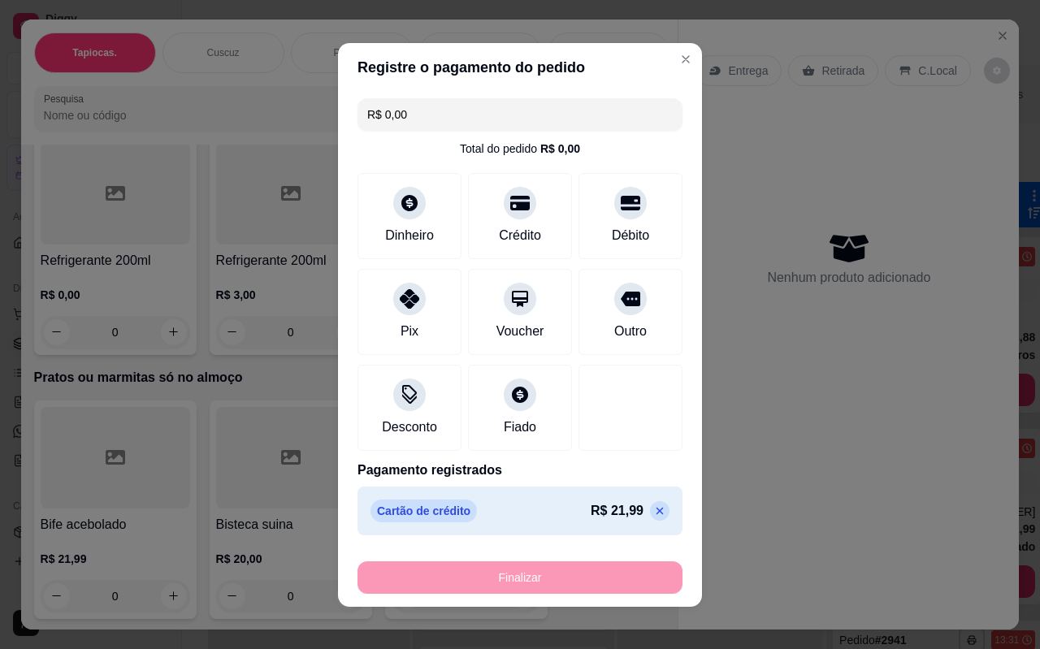
type input "-R$ 21,99"
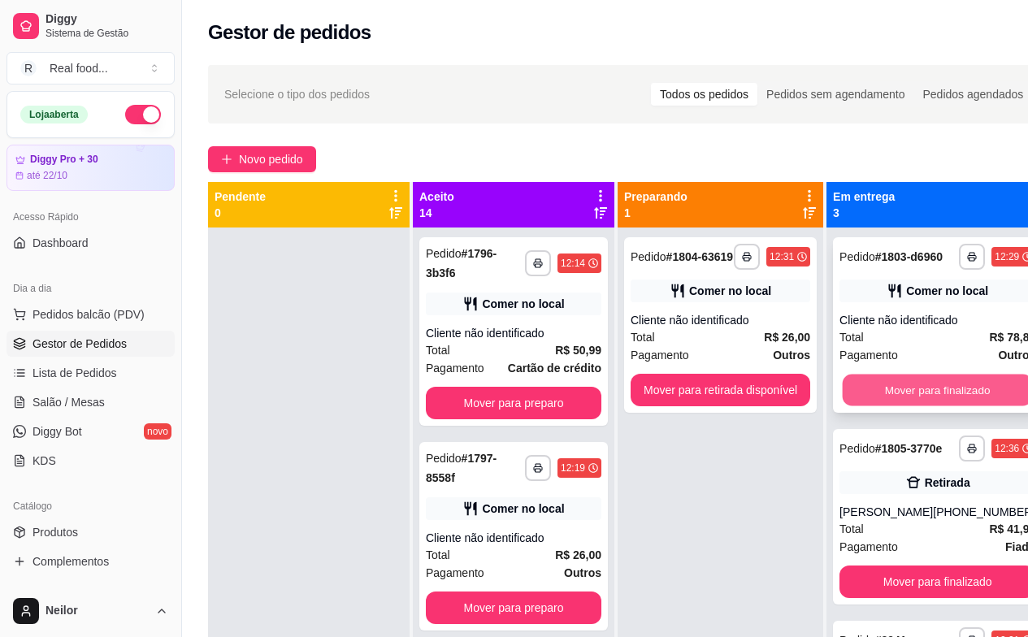
click at [897, 406] on button "Mover para finalizado" at bounding box center [938, 391] width 190 height 32
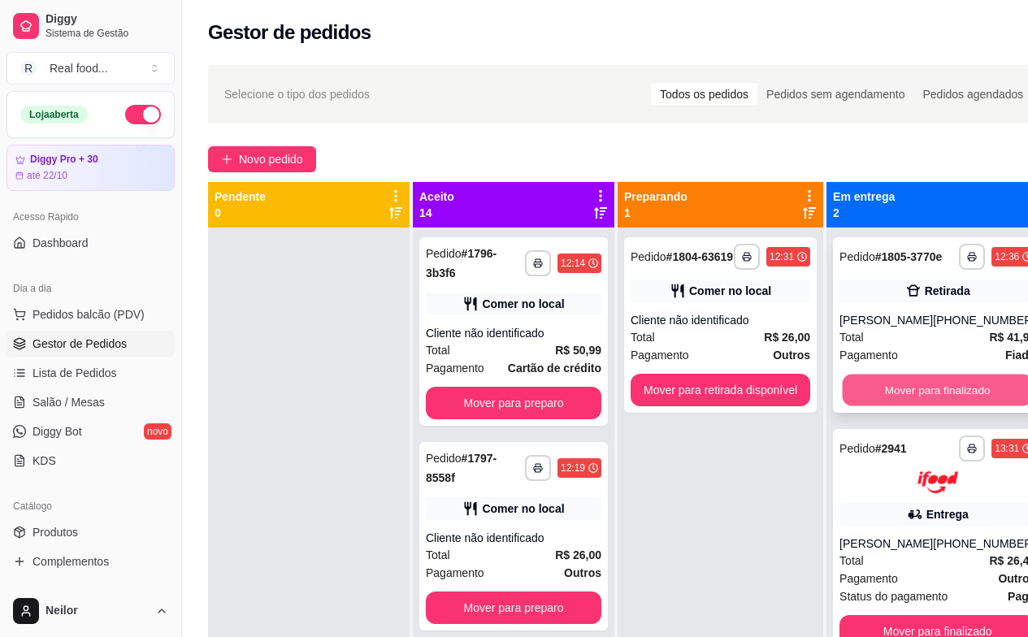
click at [919, 398] on button "Mover para finalizado" at bounding box center [938, 391] width 190 height 32
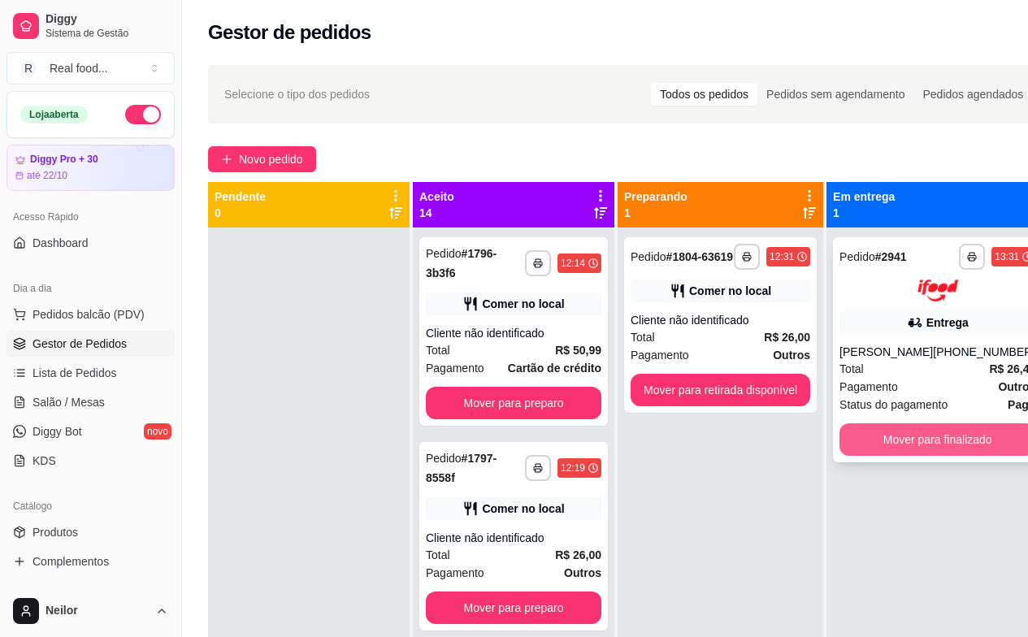
click at [889, 443] on button "Mover para finalizado" at bounding box center [938, 439] width 196 height 33
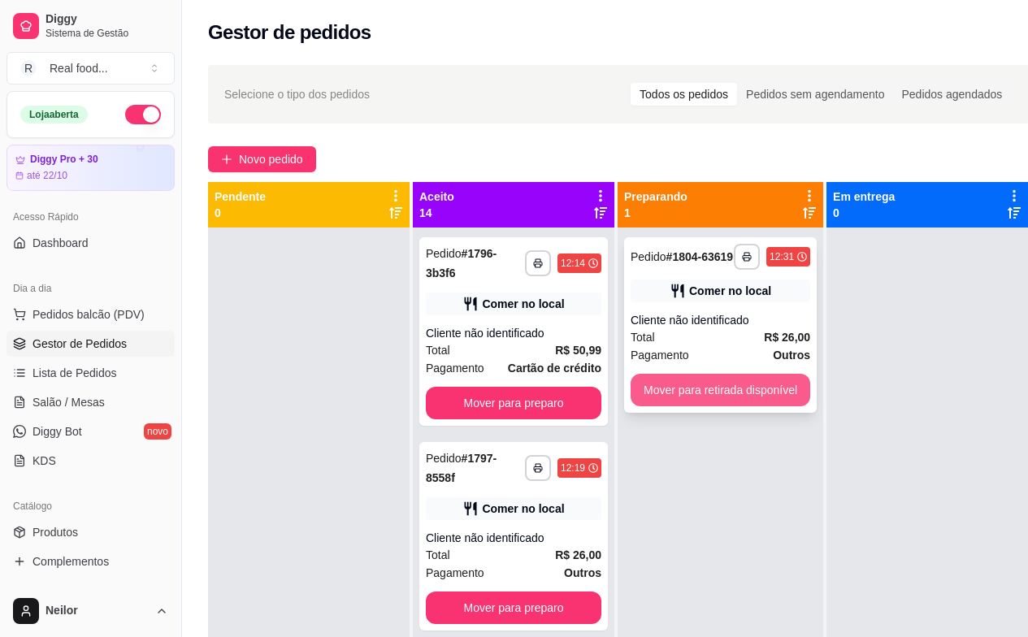
click at [725, 387] on button "Mover para retirada disponível" at bounding box center [721, 390] width 180 height 33
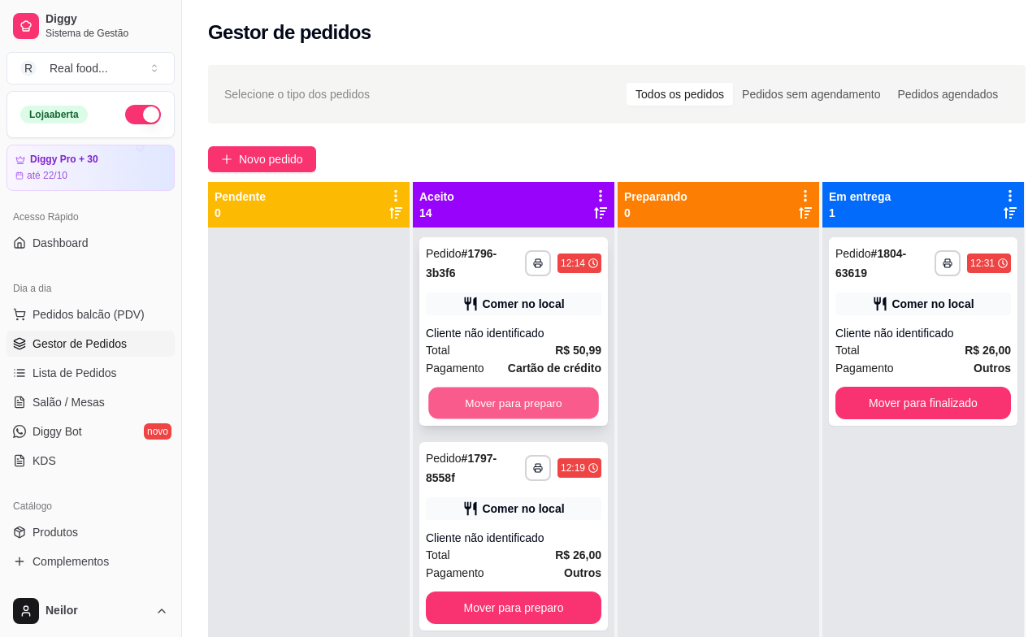
click at [496, 397] on button "Mover para preparo" at bounding box center [513, 404] width 171 height 32
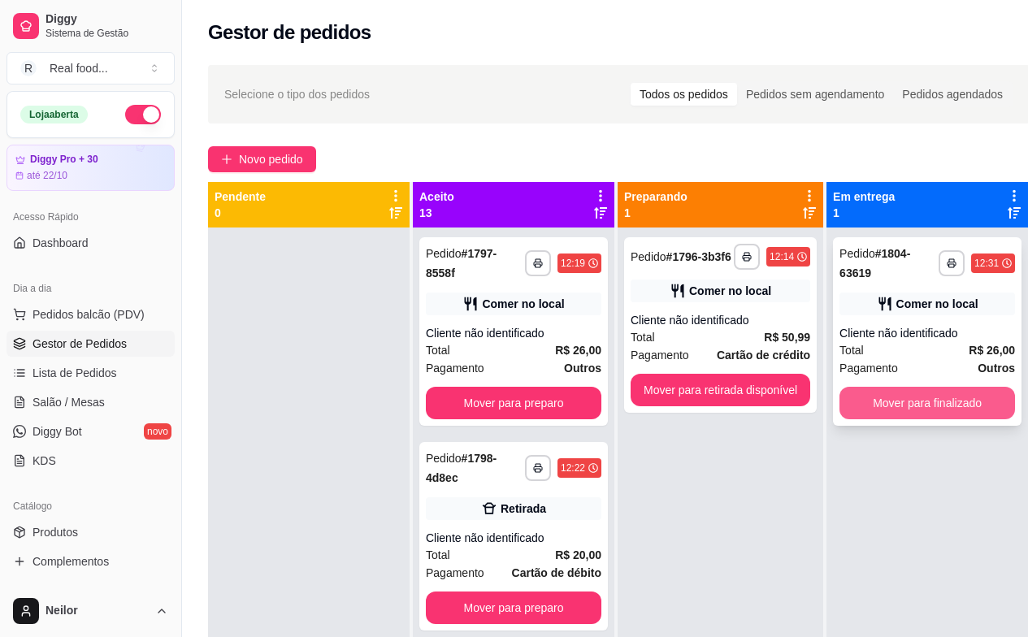
click at [918, 390] on button "Mover para finalizado" at bounding box center [928, 403] width 176 height 33
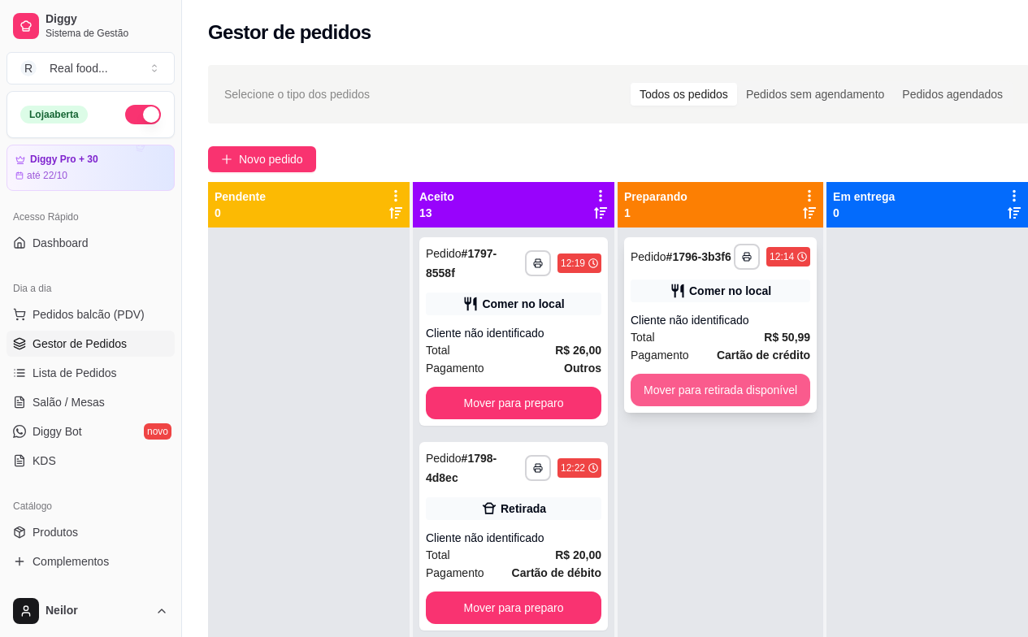
click at [682, 377] on button "Mover para retirada disponível" at bounding box center [721, 390] width 180 height 33
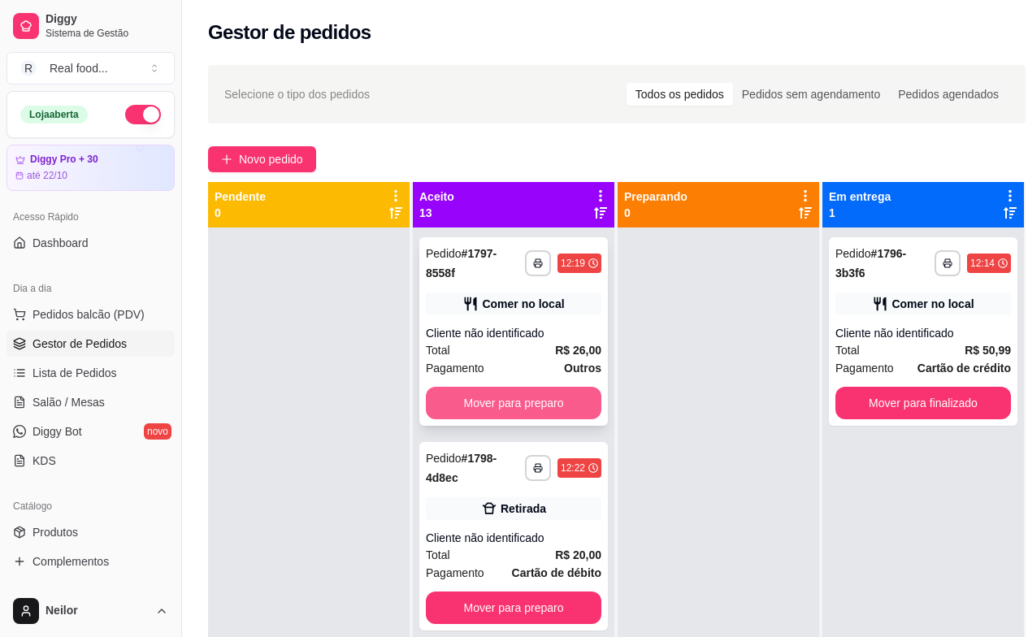
click at [516, 413] on button "Mover para preparo" at bounding box center [514, 403] width 176 height 33
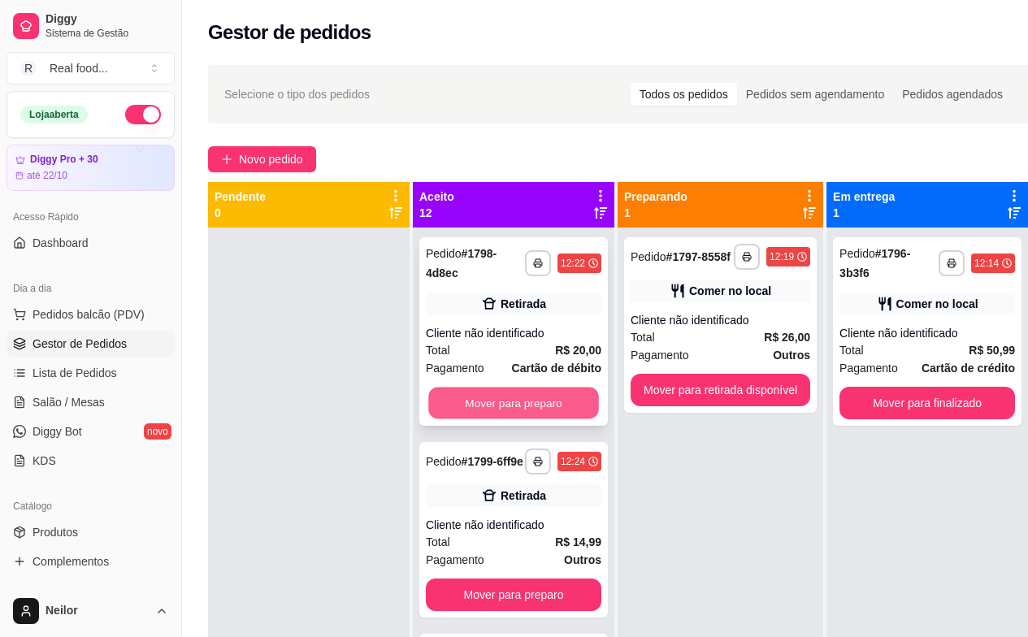
click at [515, 403] on button "Mover para preparo" at bounding box center [513, 404] width 171 height 32
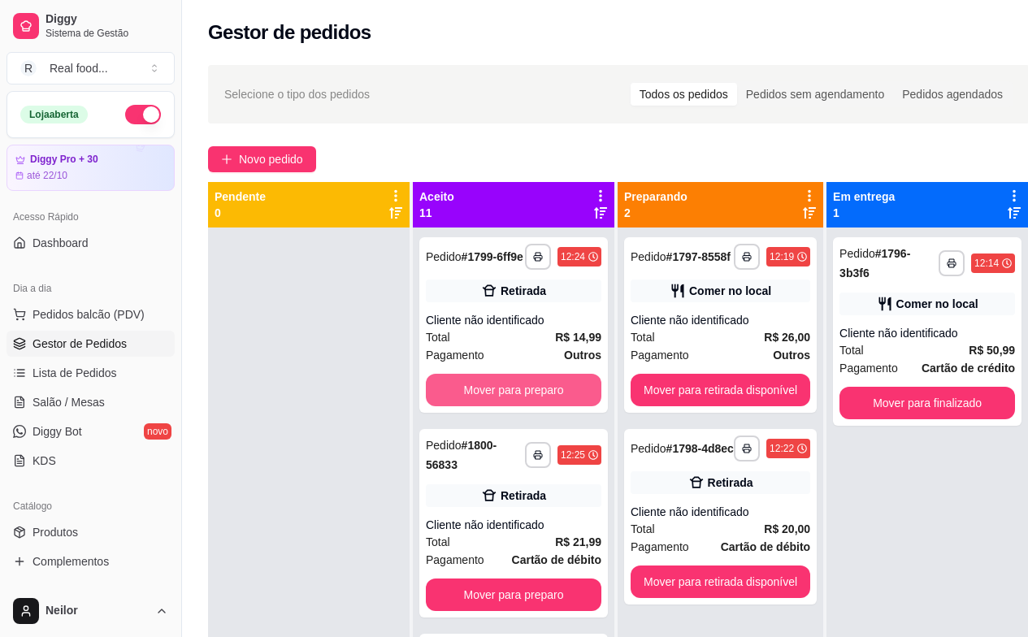
click at [515, 403] on button "Mover para preparo" at bounding box center [514, 390] width 176 height 33
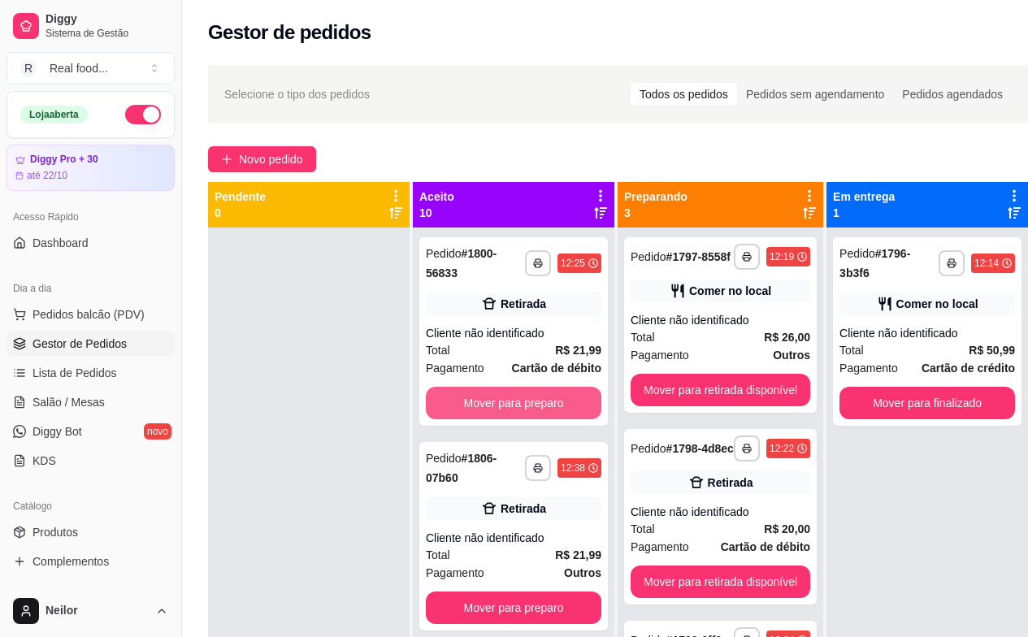
click at [515, 403] on button "Mover para preparo" at bounding box center [514, 403] width 176 height 33
click at [515, 403] on button "Mover para preparo" at bounding box center [513, 404] width 171 height 32
click at [515, 403] on div "Mover para preparo" at bounding box center [514, 403] width 176 height 33
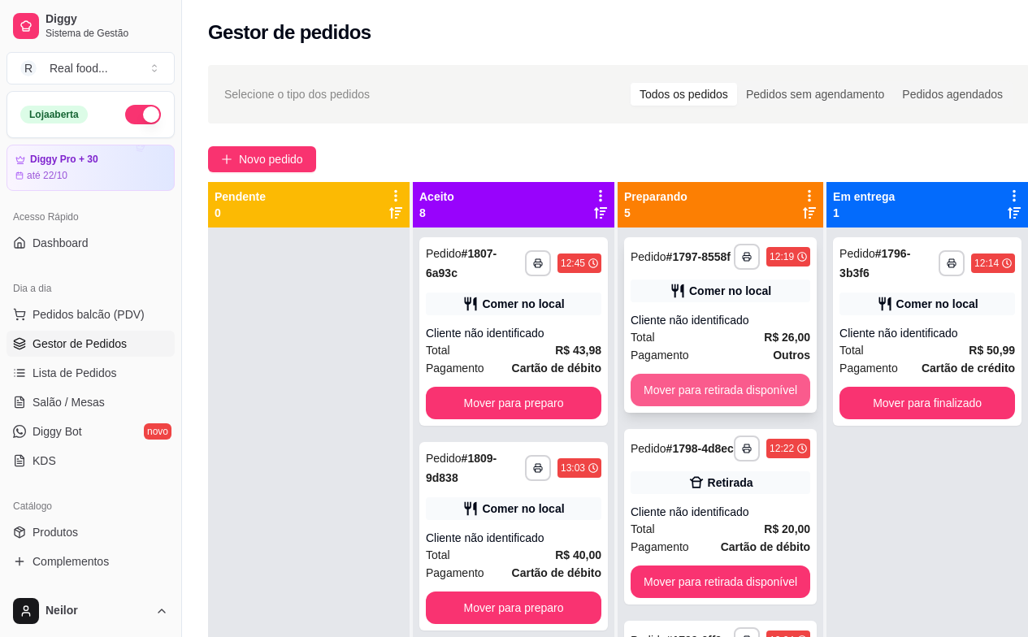
click at [754, 395] on button "Mover para retirada disponível" at bounding box center [721, 390] width 180 height 33
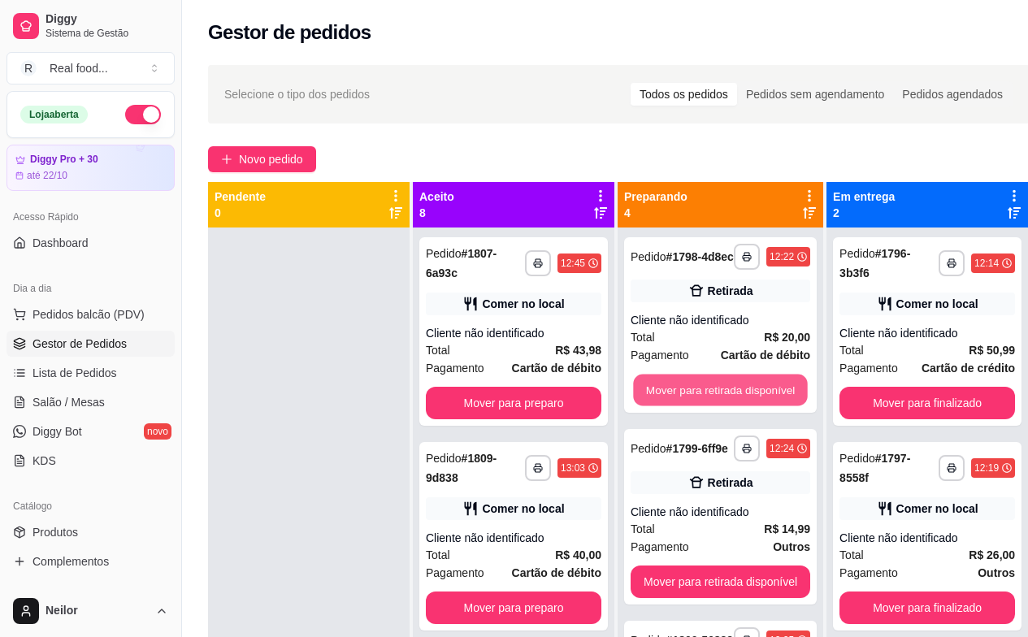
click at [752, 394] on button "Mover para retirada disponível" at bounding box center [720, 391] width 174 height 32
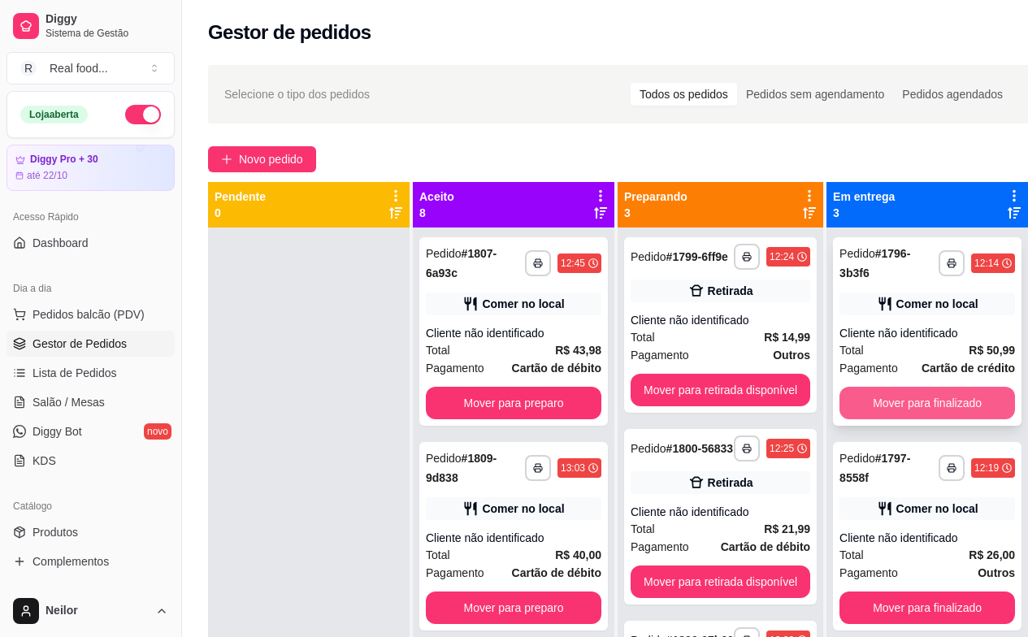
click at [928, 395] on button "Mover para finalizado" at bounding box center [928, 403] width 176 height 33
click at [920, 406] on button "Mover para finalizado" at bounding box center [927, 404] width 171 height 32
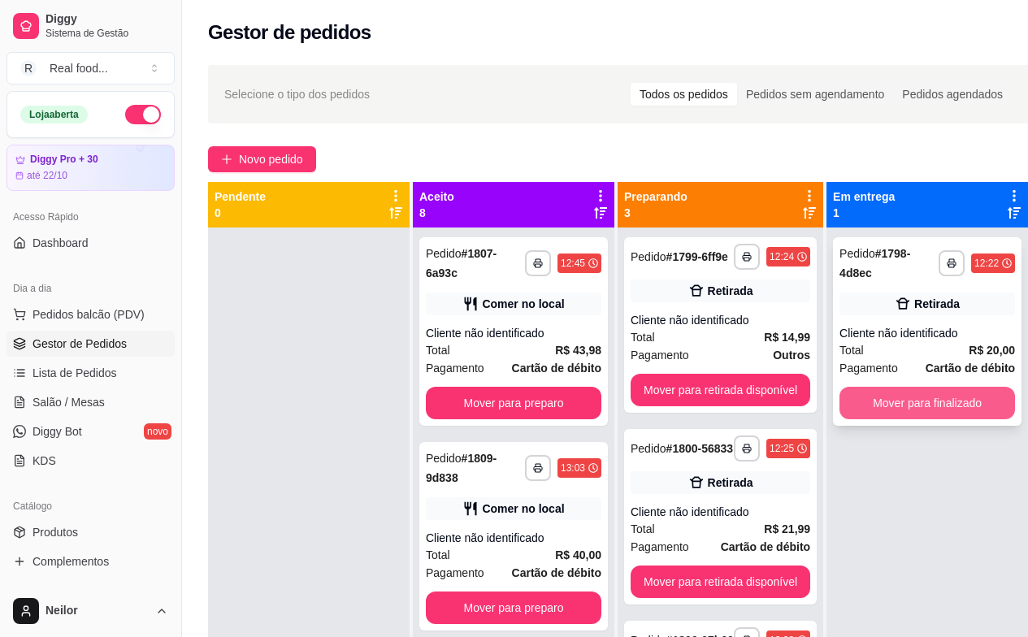
click at [911, 405] on button "Mover para finalizado" at bounding box center [928, 403] width 176 height 33
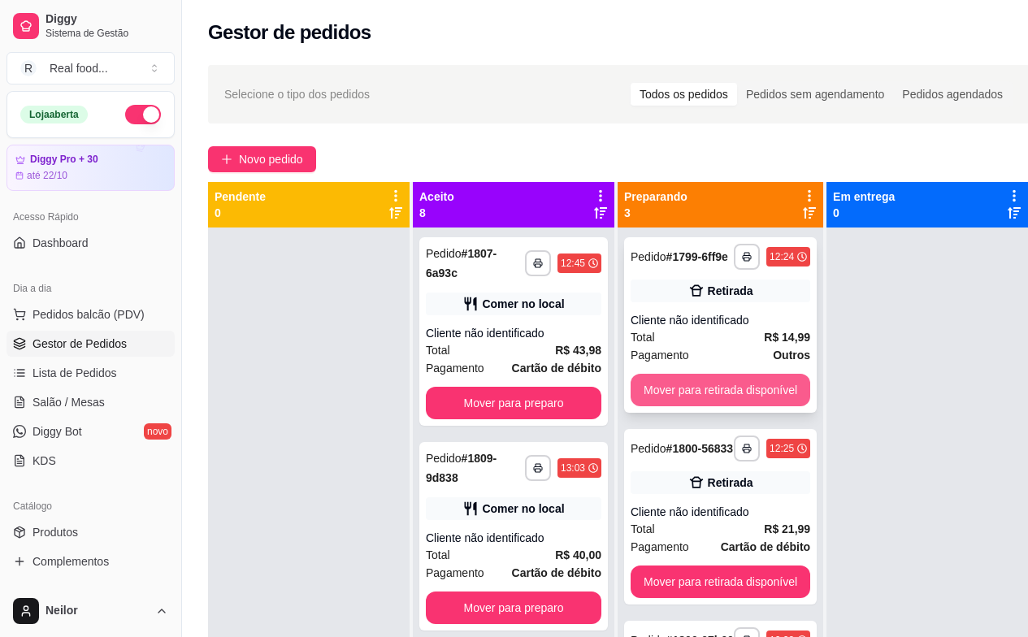
click at [743, 395] on button "Mover para retirada disponível" at bounding box center [721, 390] width 180 height 33
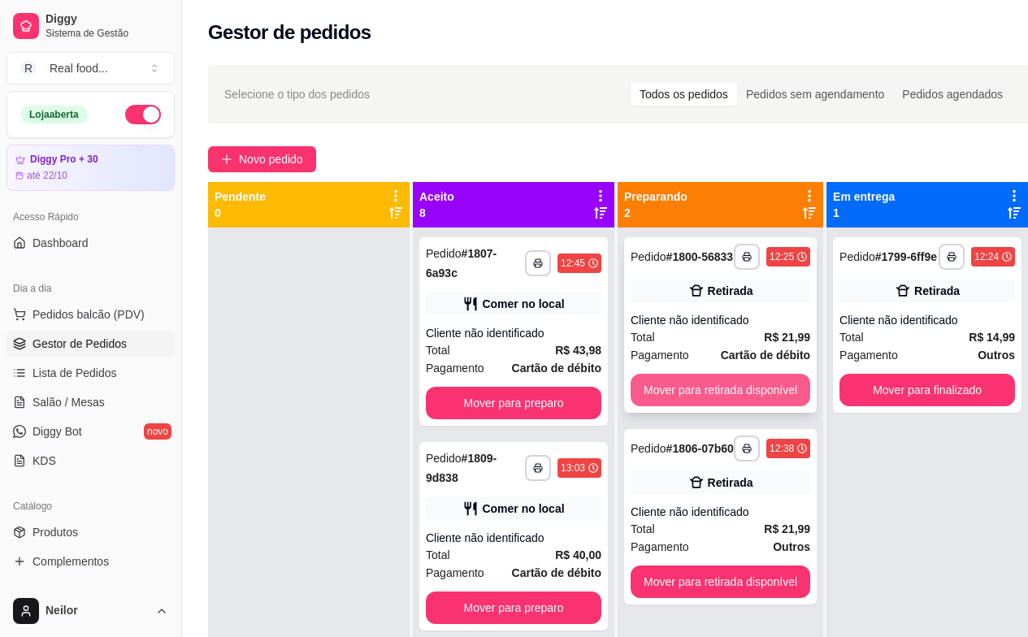
click at [767, 385] on button "Mover para retirada disponível" at bounding box center [721, 390] width 180 height 33
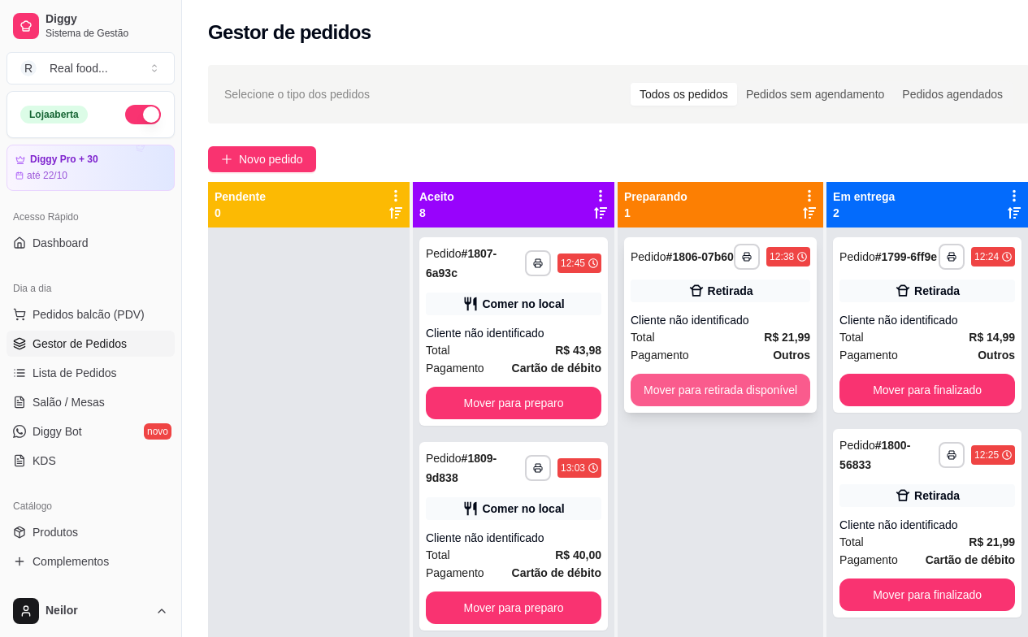
click at [792, 393] on button "Mover para retirada disponível" at bounding box center [721, 390] width 180 height 33
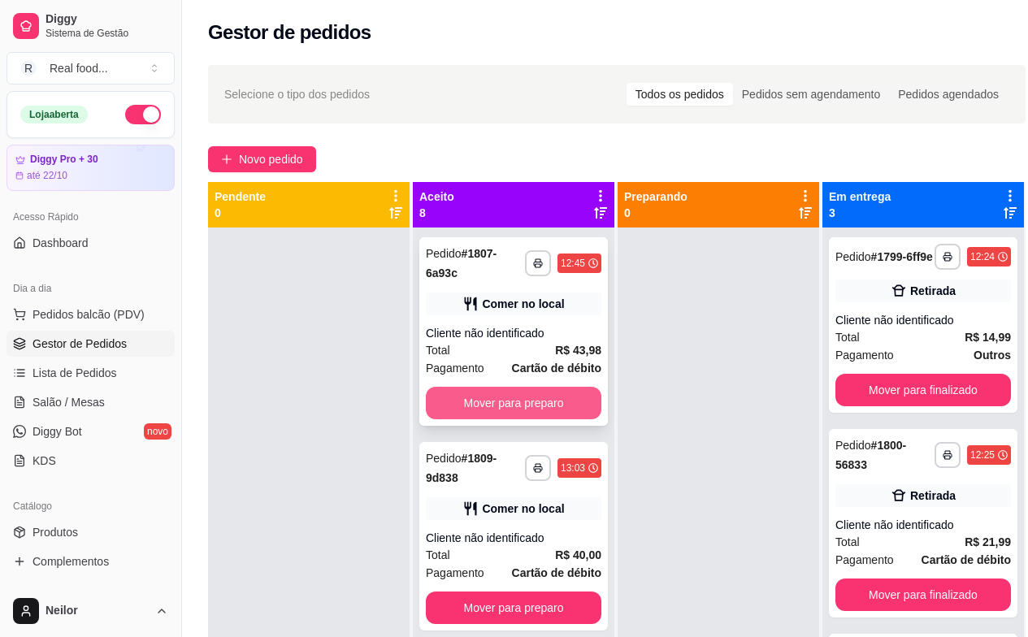
click at [541, 392] on button "Mover para preparo" at bounding box center [514, 403] width 176 height 33
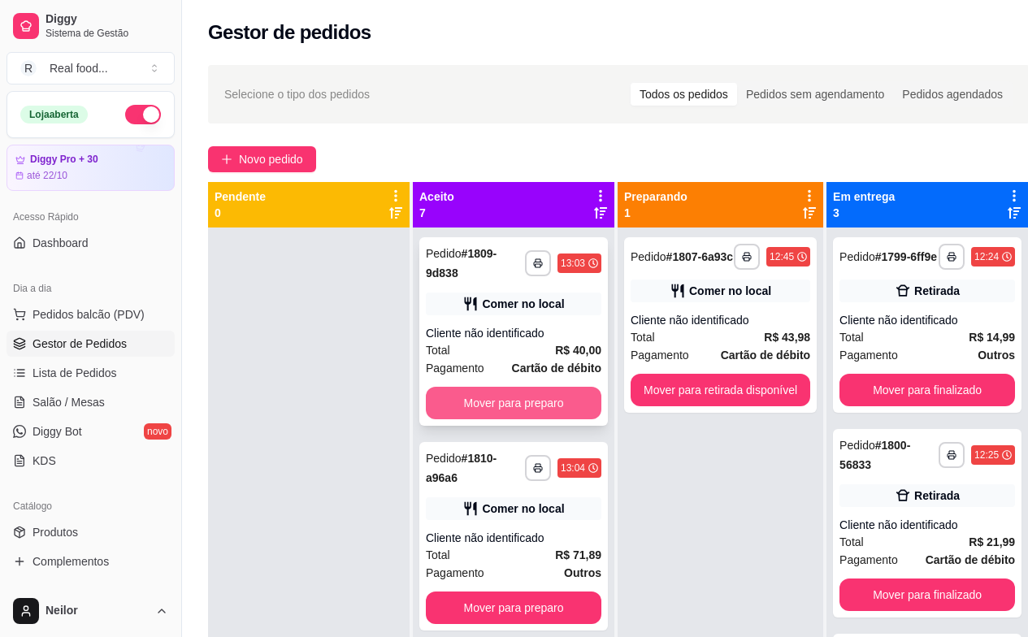
click at [550, 405] on button "Mover para preparo" at bounding box center [514, 403] width 176 height 33
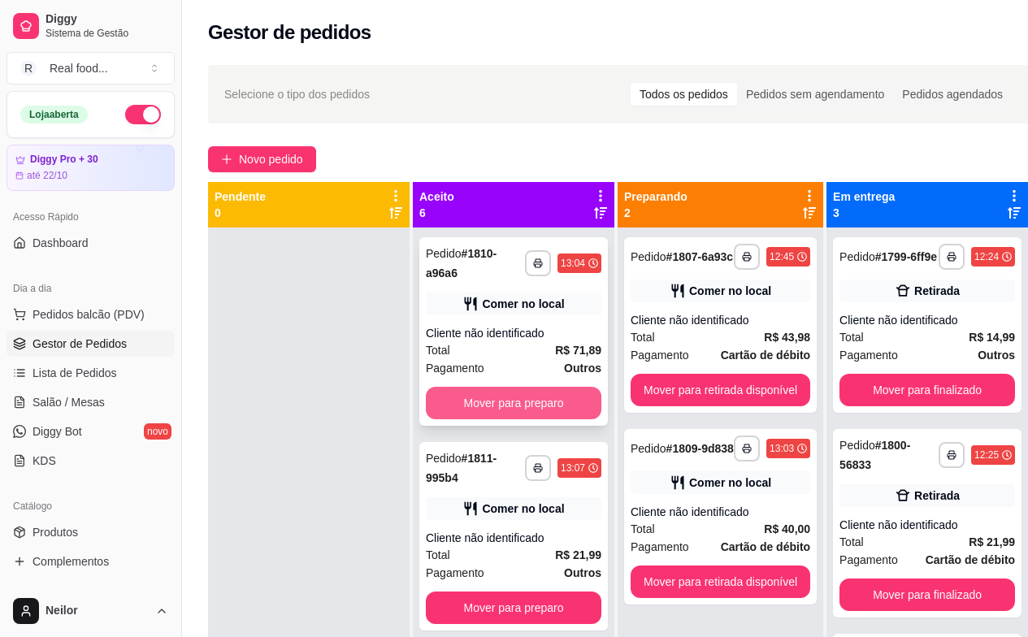
click at [554, 404] on button "Mover para preparo" at bounding box center [514, 403] width 176 height 33
click at [555, 404] on button "Mover para preparo" at bounding box center [514, 403] width 176 height 33
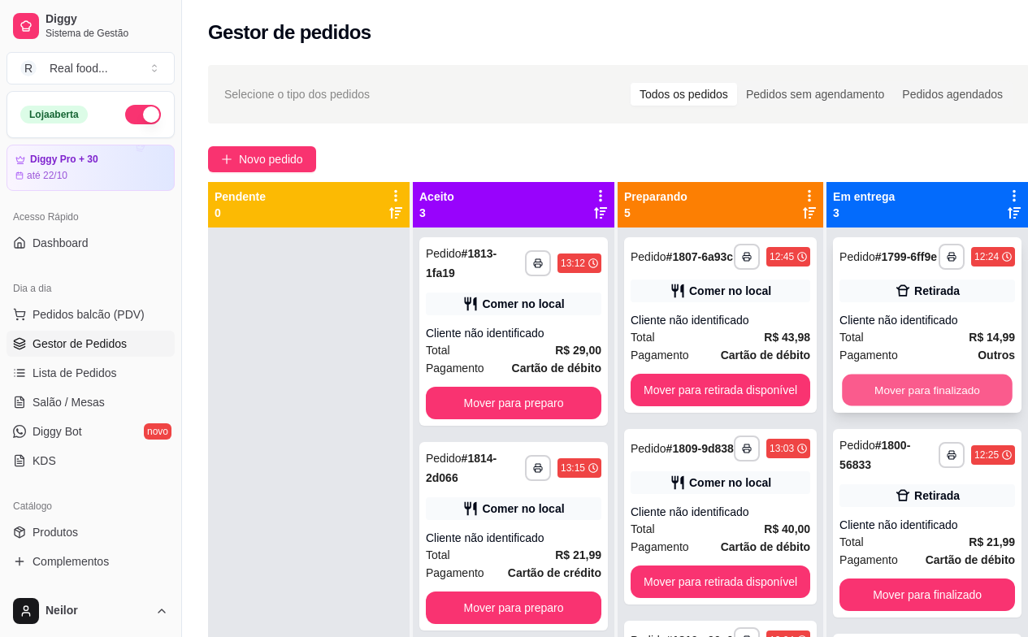
click at [959, 392] on button "Mover para finalizado" at bounding box center [927, 391] width 171 height 32
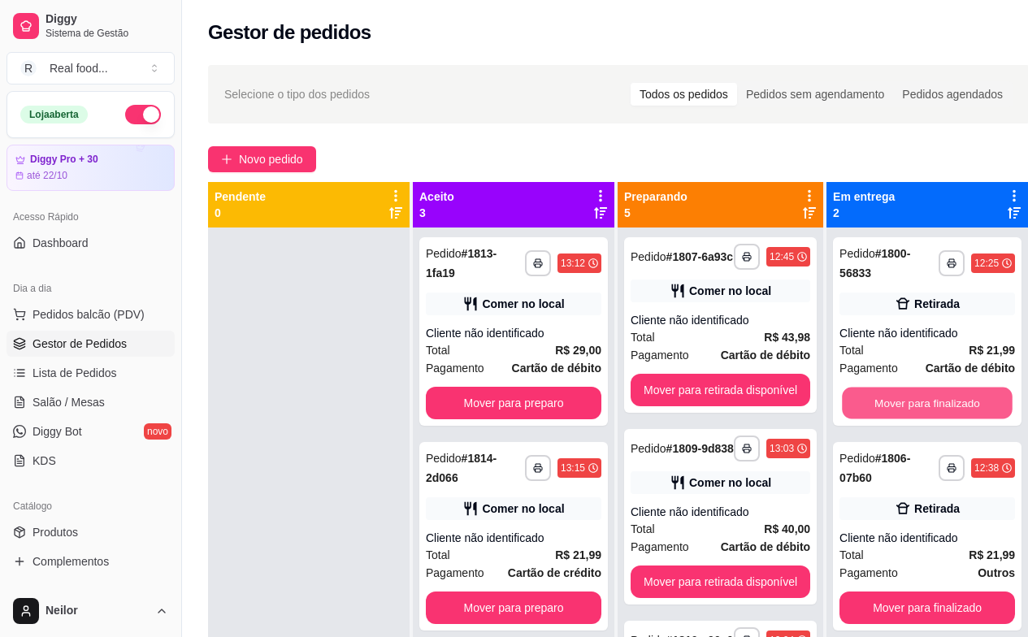
click at [959, 392] on button "Mover para finalizado" at bounding box center [927, 404] width 171 height 32
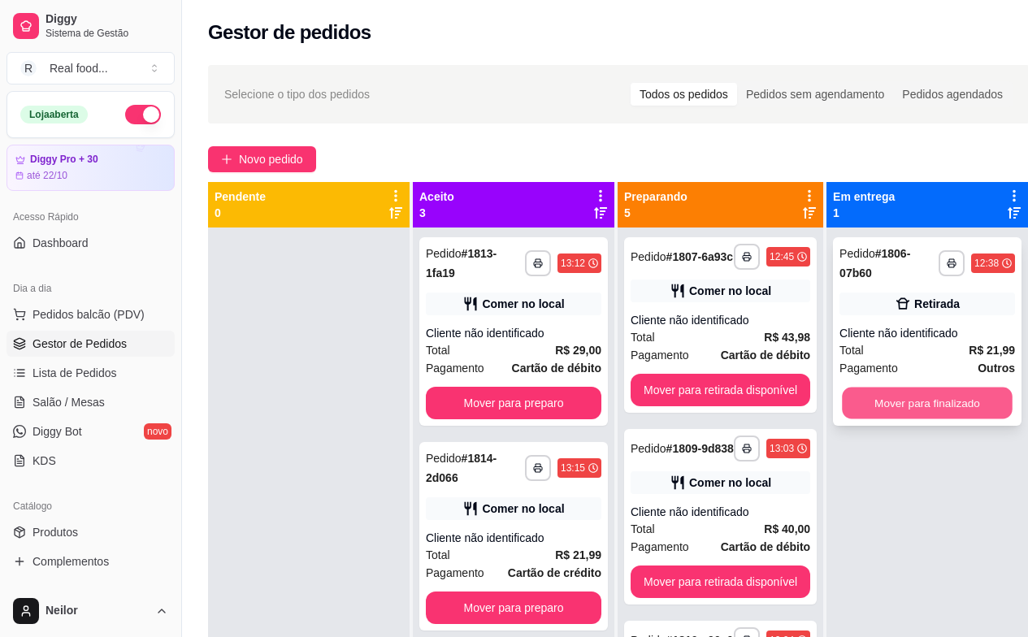
click at [939, 409] on button "Mover para finalizado" at bounding box center [927, 404] width 171 height 32
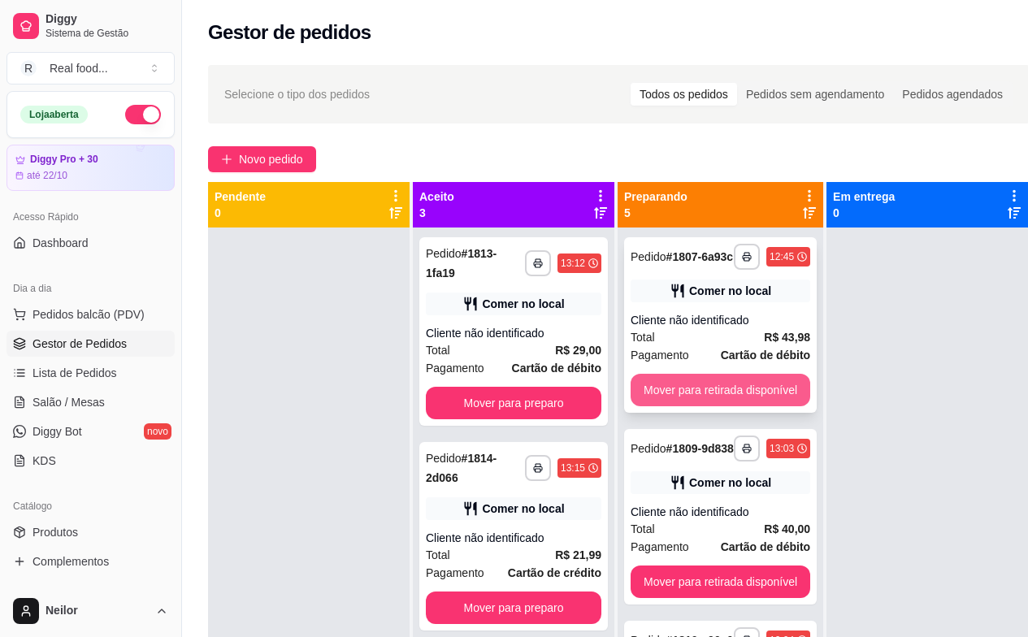
click at [780, 388] on button "Mover para retirada disponível" at bounding box center [721, 390] width 180 height 33
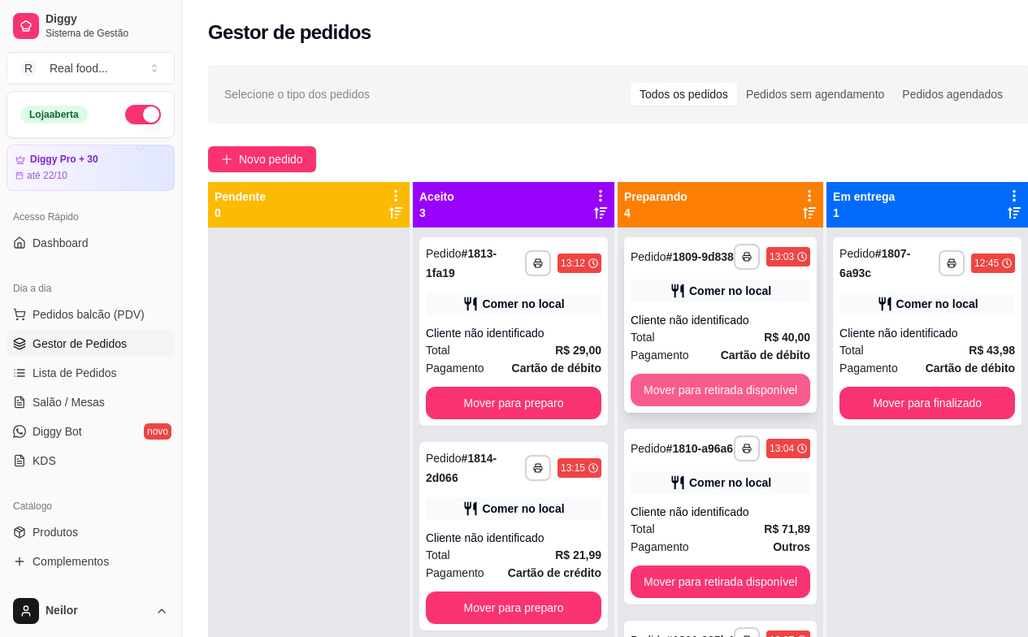
click at [753, 396] on button "Mover para retirada disponível" at bounding box center [721, 390] width 180 height 33
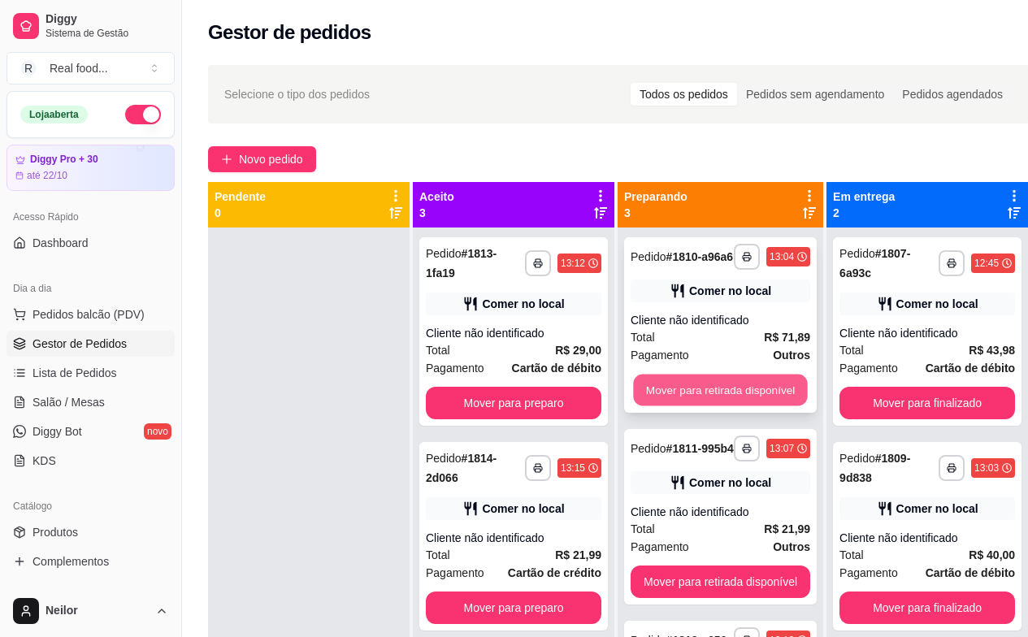
click at [757, 393] on button "Mover para retirada disponível" at bounding box center [720, 391] width 174 height 32
click at [774, 393] on button "Mover para retirada disponível" at bounding box center [721, 390] width 180 height 33
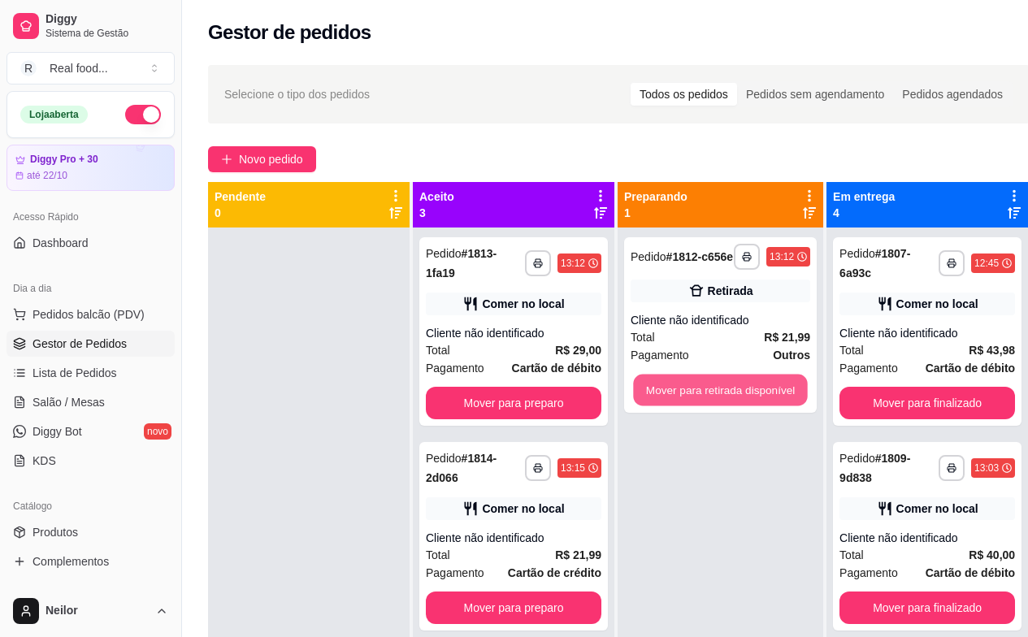
click at [774, 393] on button "Mover para retirada disponível" at bounding box center [720, 391] width 174 height 32
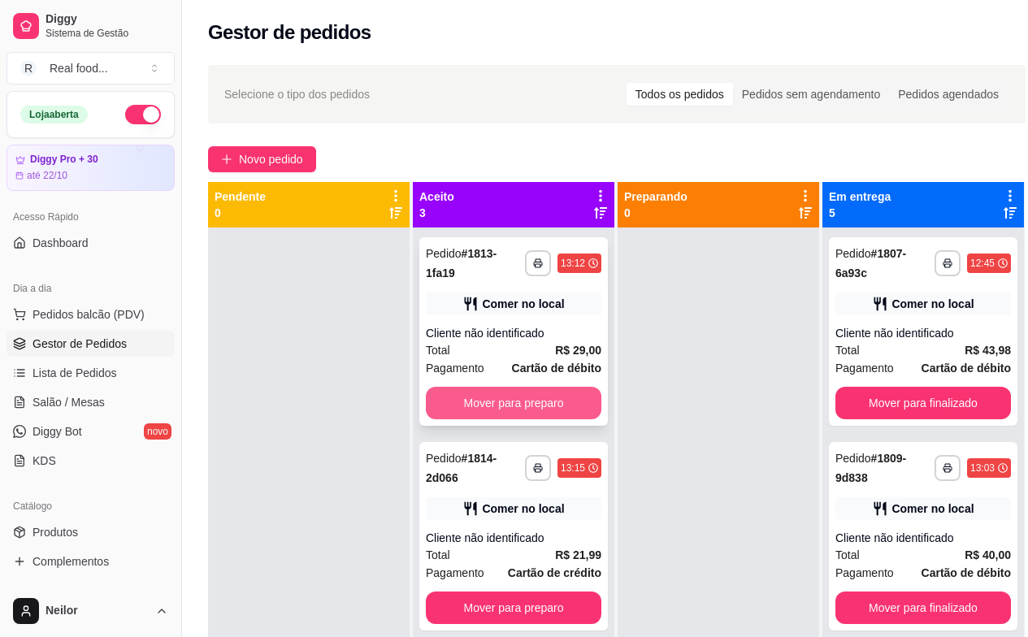
click at [575, 387] on button "Mover para preparo" at bounding box center [514, 403] width 176 height 33
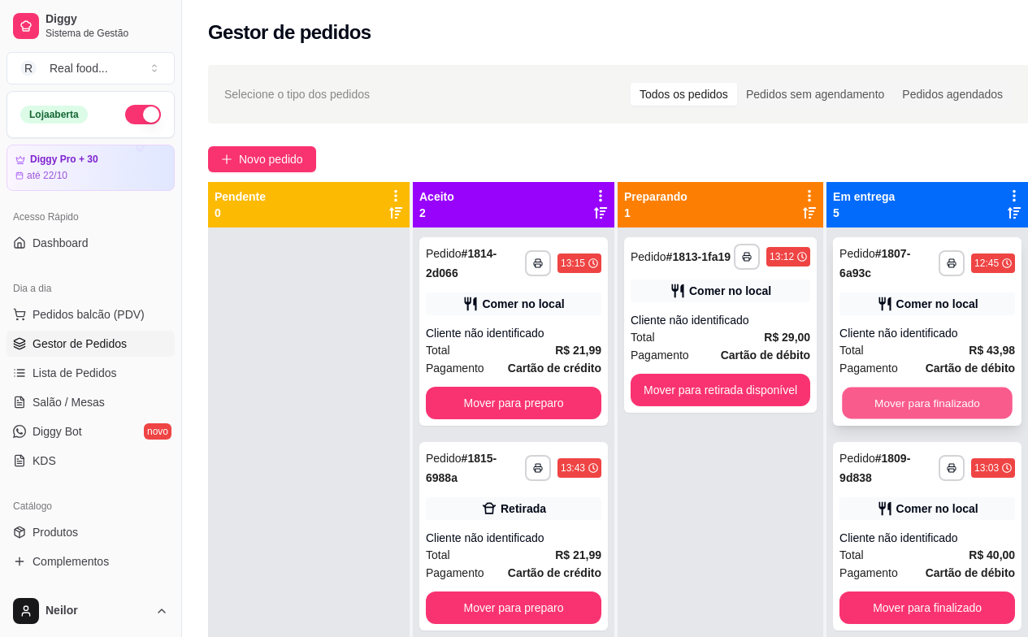
click at [956, 397] on button "Mover para finalizado" at bounding box center [927, 404] width 171 height 32
click at [927, 410] on button "Mover para finalizado" at bounding box center [927, 404] width 171 height 32
click at [926, 410] on div "Mover para finalizado" at bounding box center [928, 403] width 176 height 33
click at [923, 408] on button "Mover para finalizado" at bounding box center [927, 404] width 171 height 32
click at [923, 408] on button "Mover para finalizado" at bounding box center [928, 403] width 176 height 33
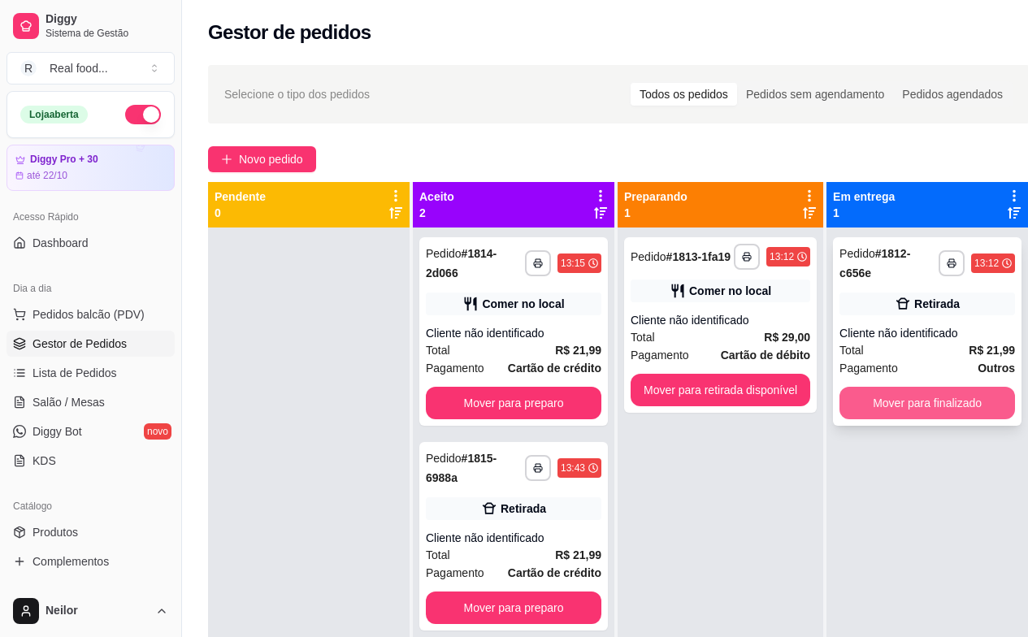
click at [905, 418] on button "Mover para finalizado" at bounding box center [928, 403] width 176 height 33
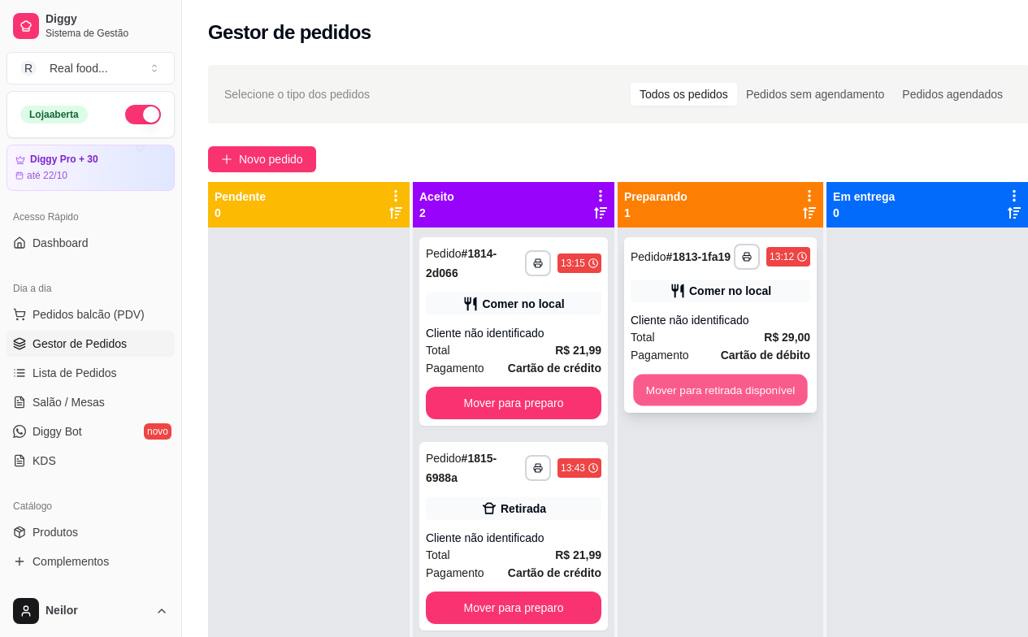
click at [737, 390] on button "Mover para retirada disponível" at bounding box center [720, 391] width 174 height 32
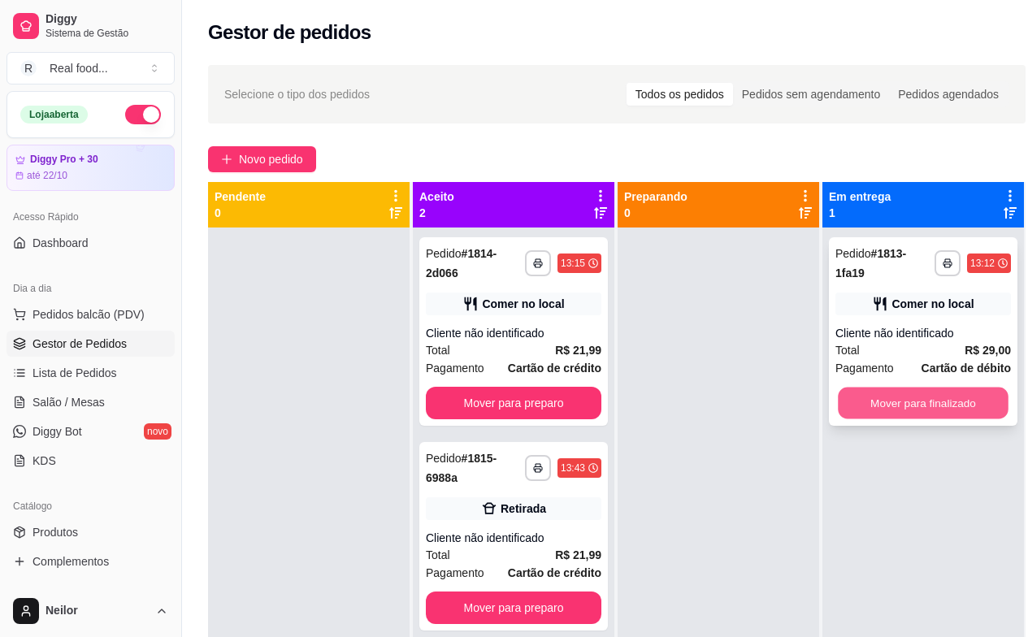
click at [907, 388] on button "Mover para finalizado" at bounding box center [923, 404] width 171 height 32
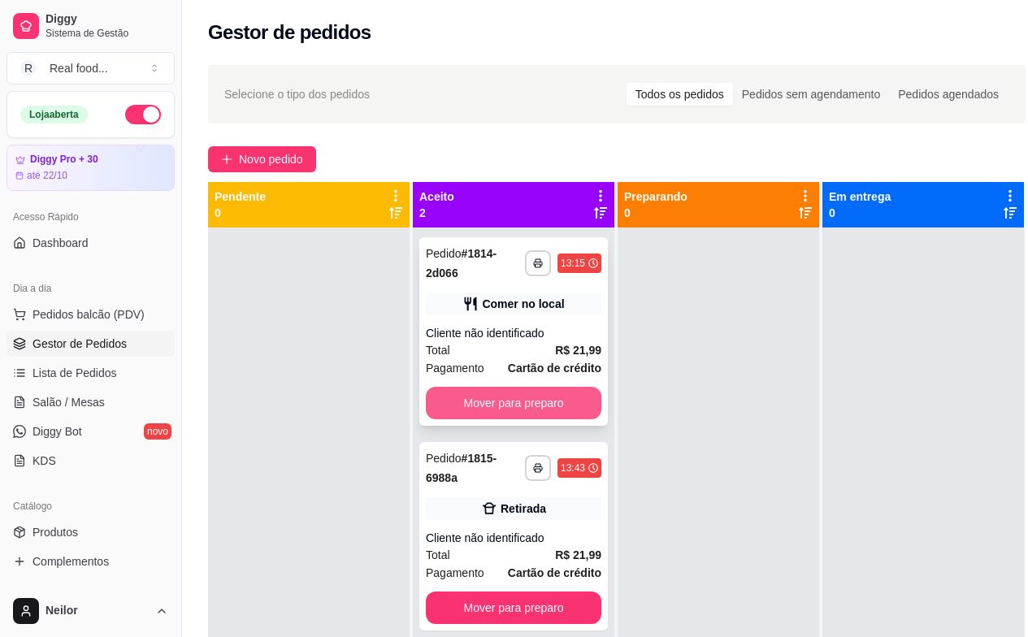
click at [569, 398] on button "Mover para preparo" at bounding box center [514, 403] width 176 height 33
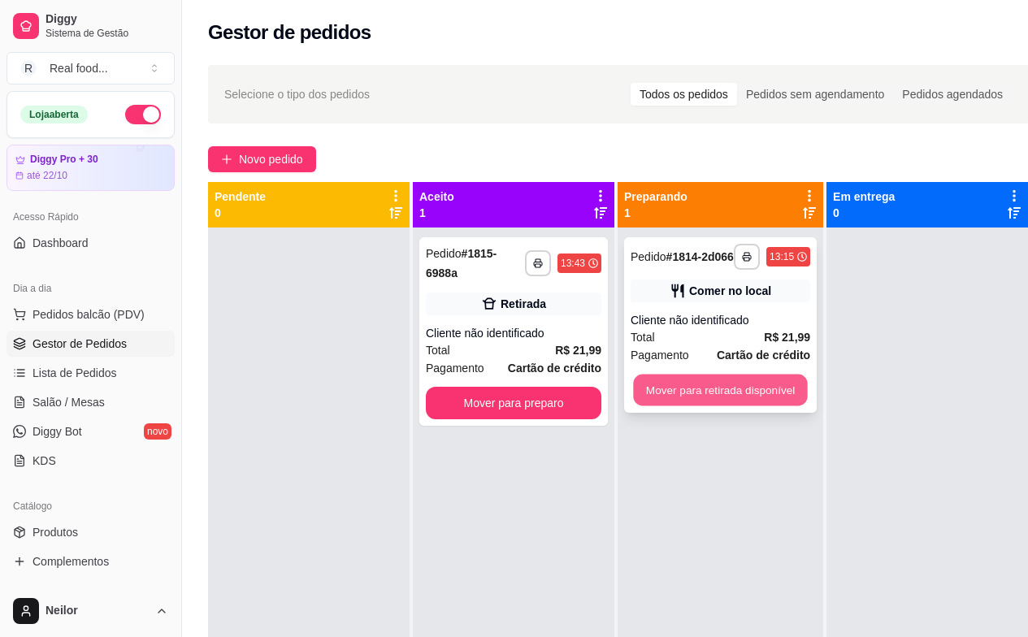
click at [744, 384] on button "Mover para retirada disponível" at bounding box center [720, 391] width 174 height 32
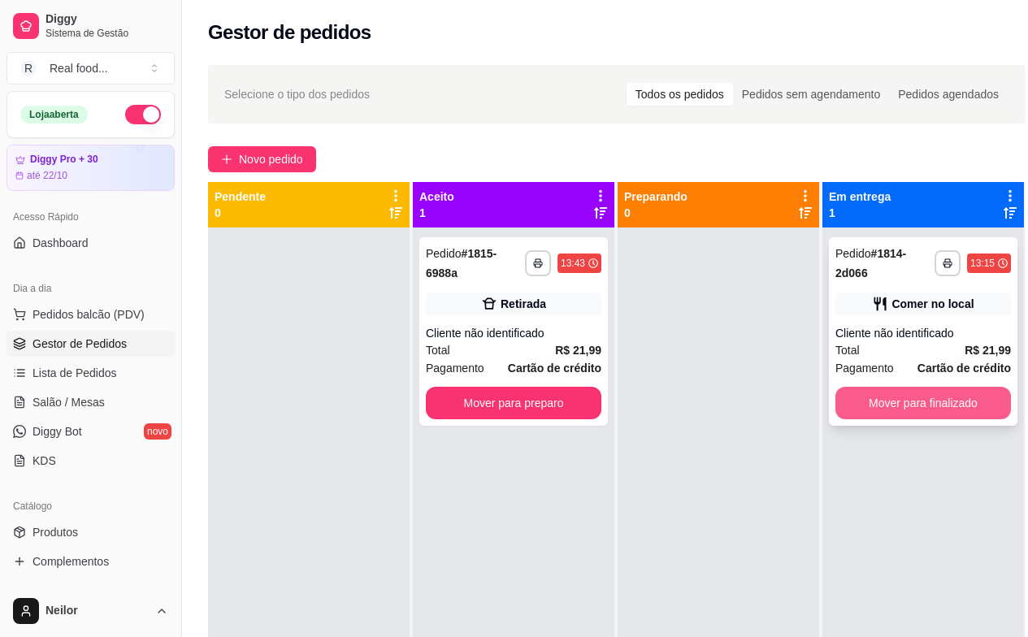
click at [932, 415] on button "Mover para finalizado" at bounding box center [924, 403] width 176 height 33
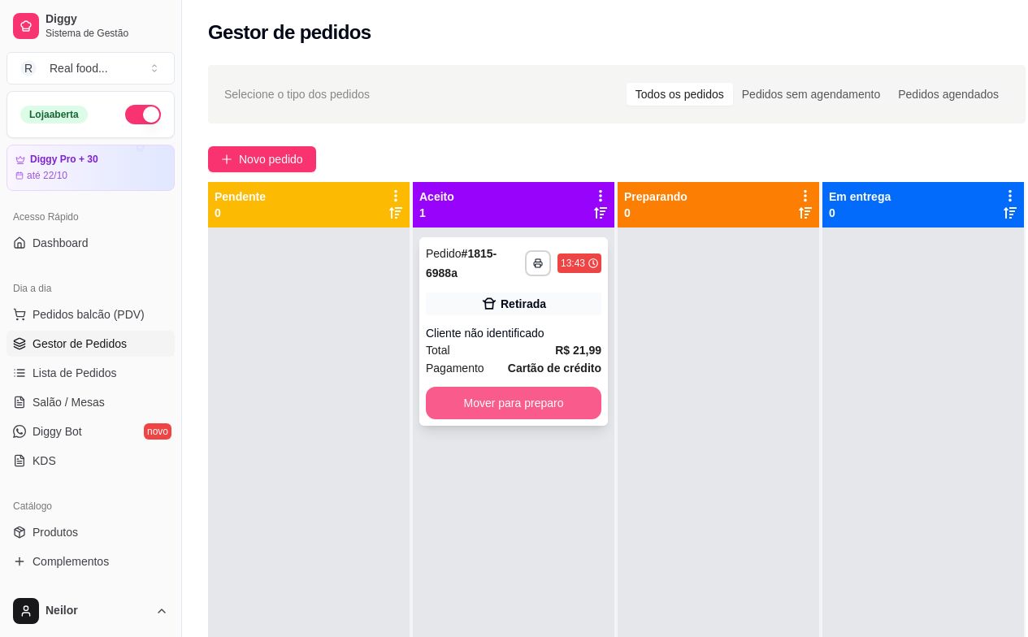
click at [561, 410] on button "Mover para preparo" at bounding box center [514, 403] width 176 height 33
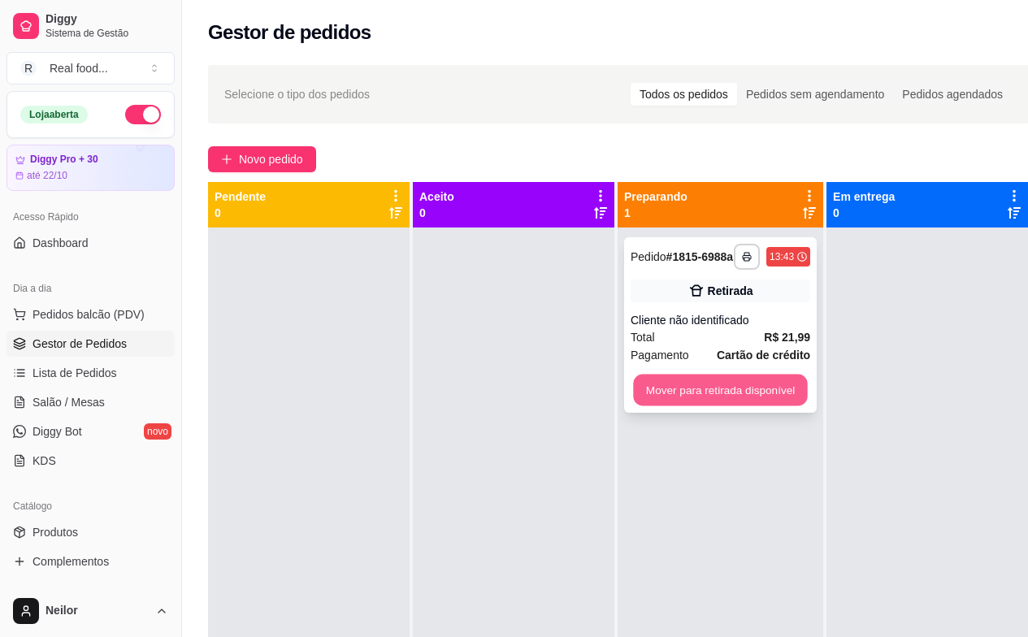
click at [740, 389] on button "Mover para retirada disponível" at bounding box center [720, 391] width 174 height 32
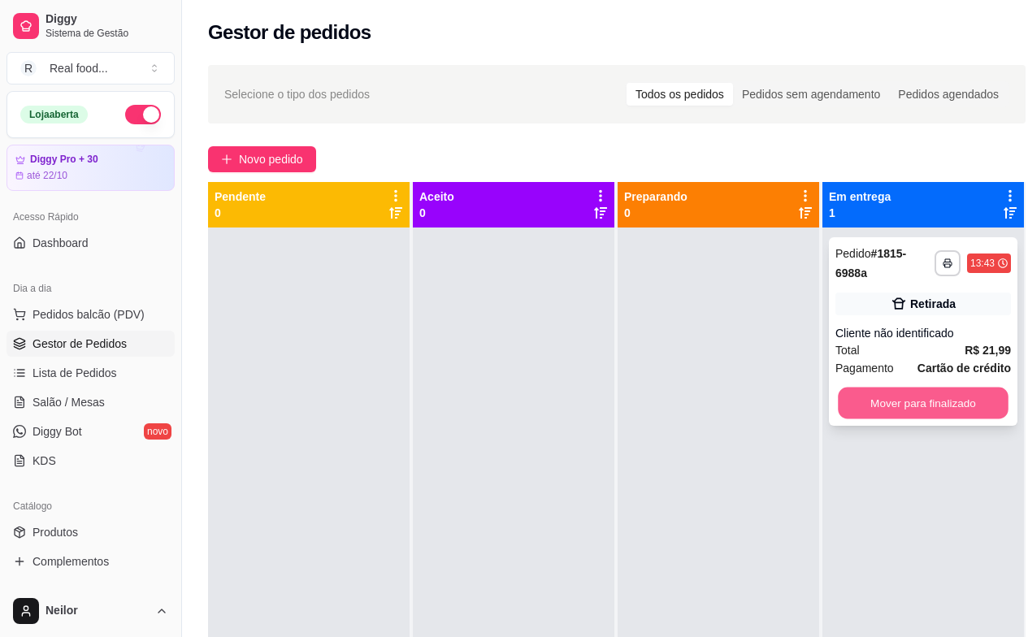
click at [935, 397] on button "Mover para finalizado" at bounding box center [923, 404] width 171 height 32
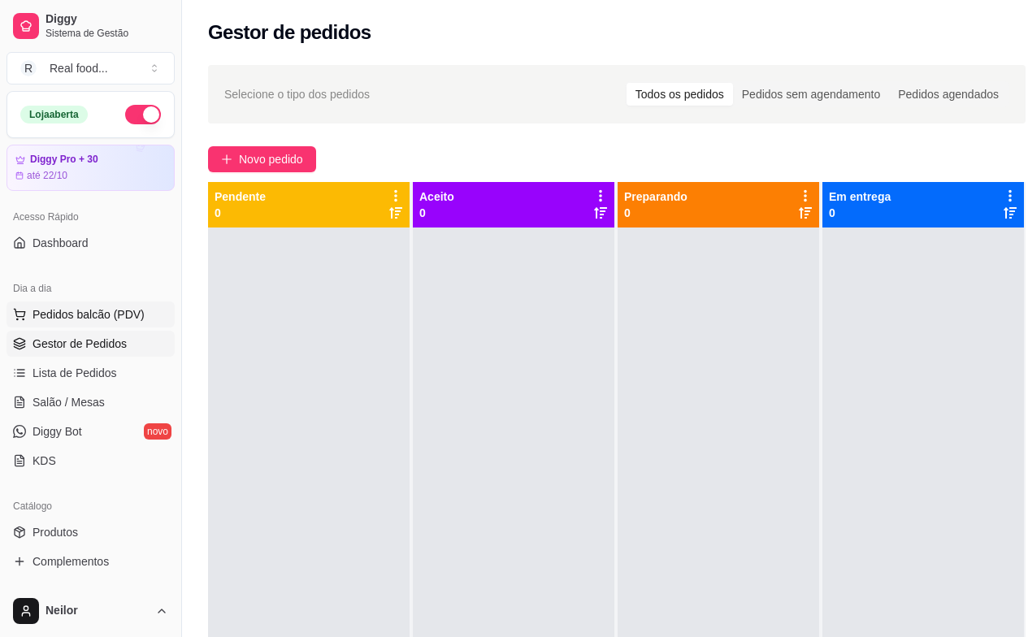
click at [82, 318] on span "Pedidos balcão (PDV)" at bounding box center [89, 314] width 112 height 16
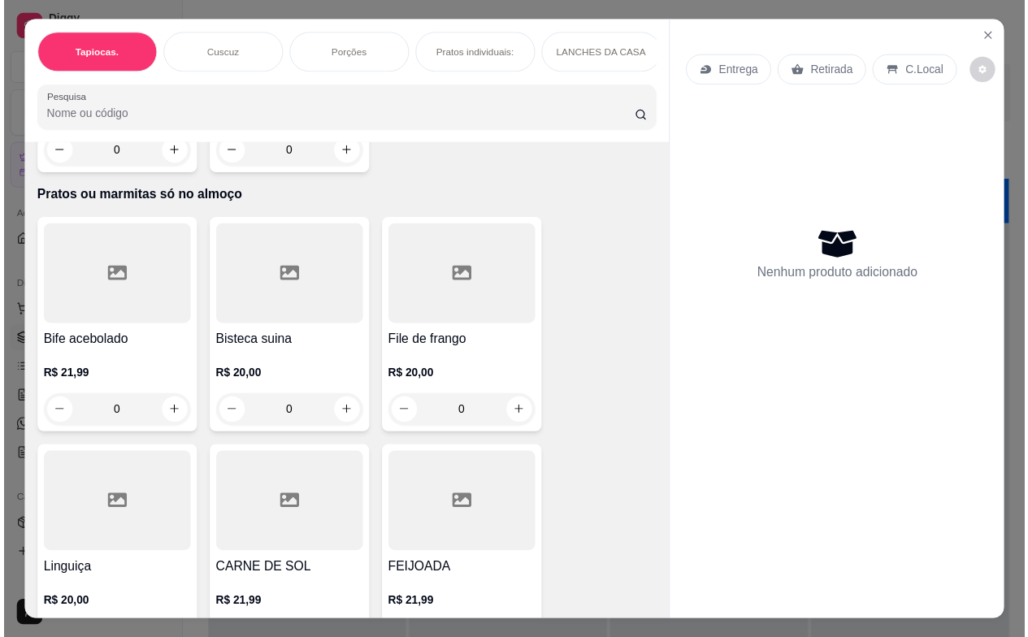
scroll to position [4335, 0]
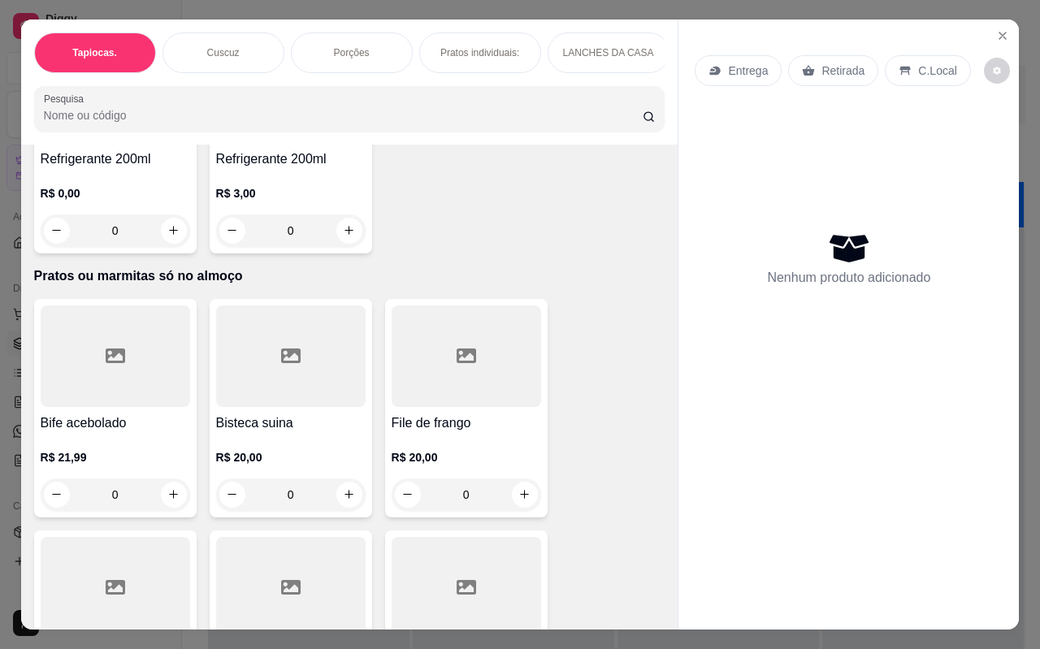
click at [134, 414] on h4 "Bife acebolado" at bounding box center [116, 424] width 150 height 20
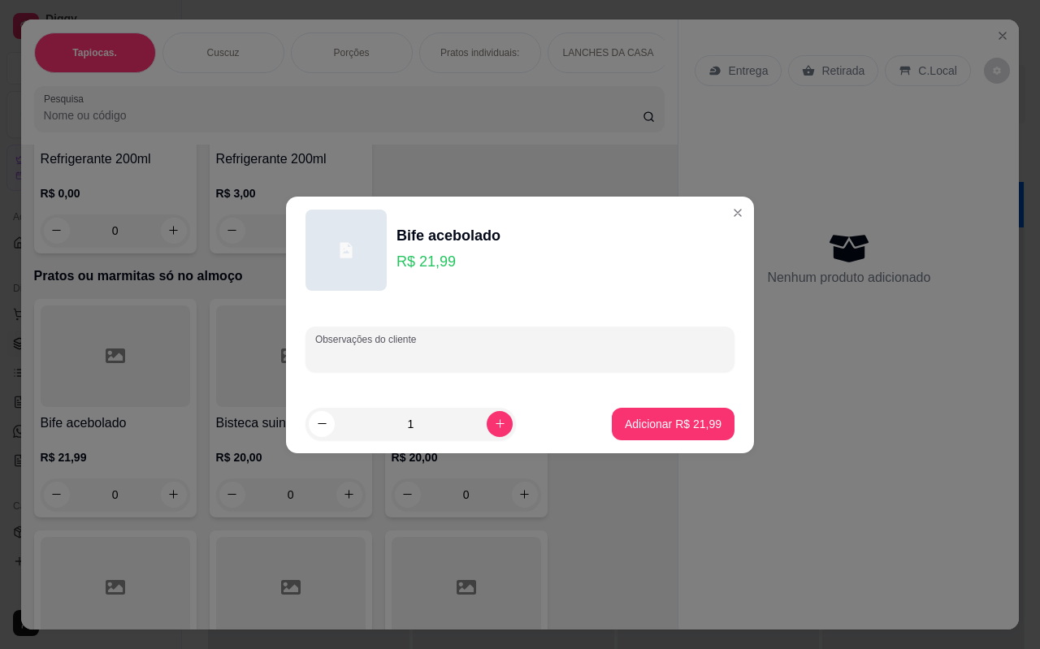
click at [540, 358] on input "Observações do cliente" at bounding box center [520, 356] width 410 height 16
type input "SEM PURE SEM BATATA"
click at [654, 435] on button "Adicionar R$ 21,99" at bounding box center [673, 424] width 119 height 32
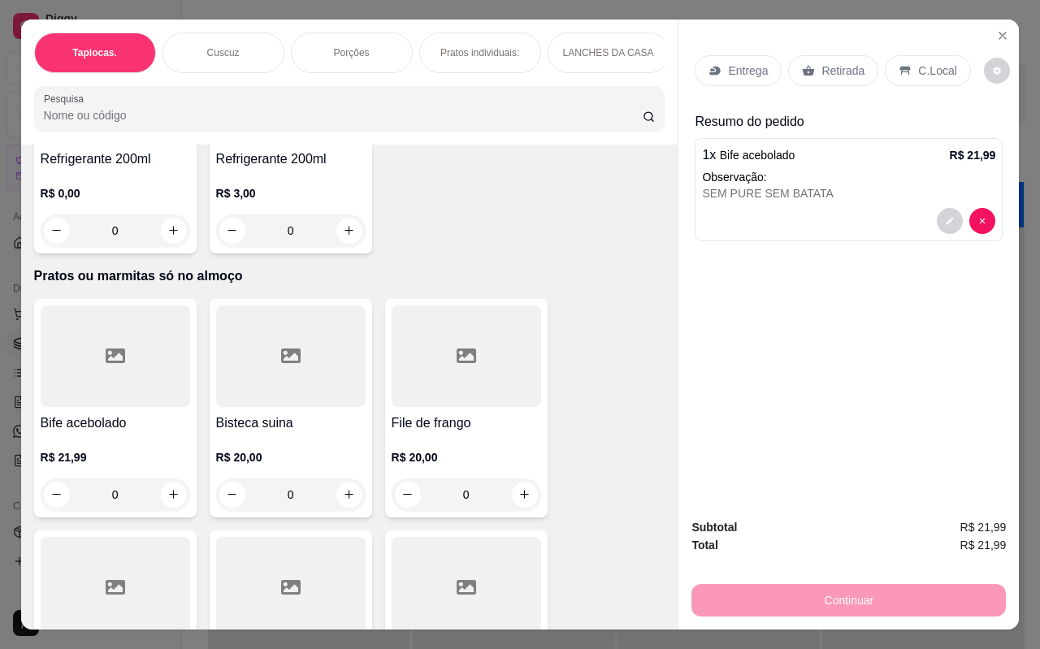
click at [838, 67] on p "Retirada" at bounding box center [843, 71] width 43 height 16
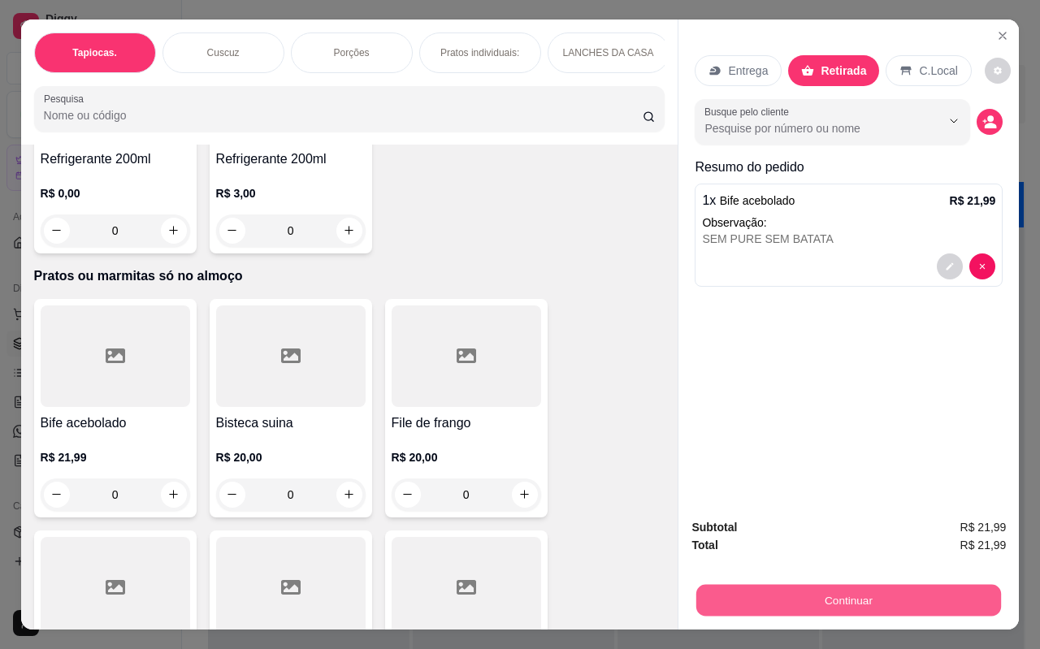
click at [846, 604] on button "Continuar" at bounding box center [849, 601] width 305 height 32
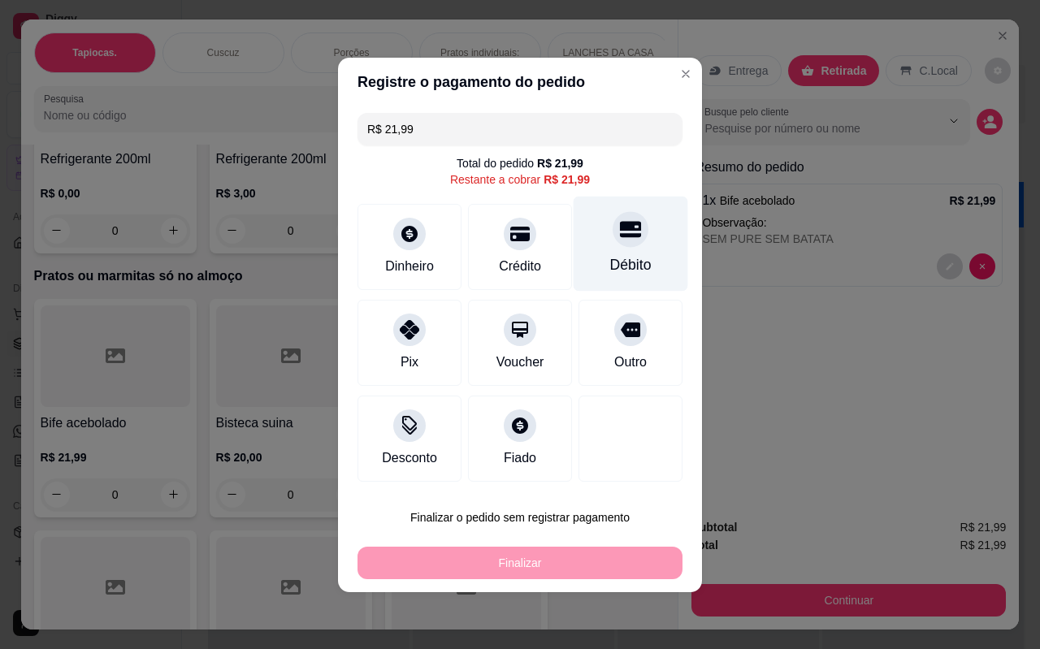
click at [637, 252] on div "Débito" at bounding box center [631, 243] width 115 height 95
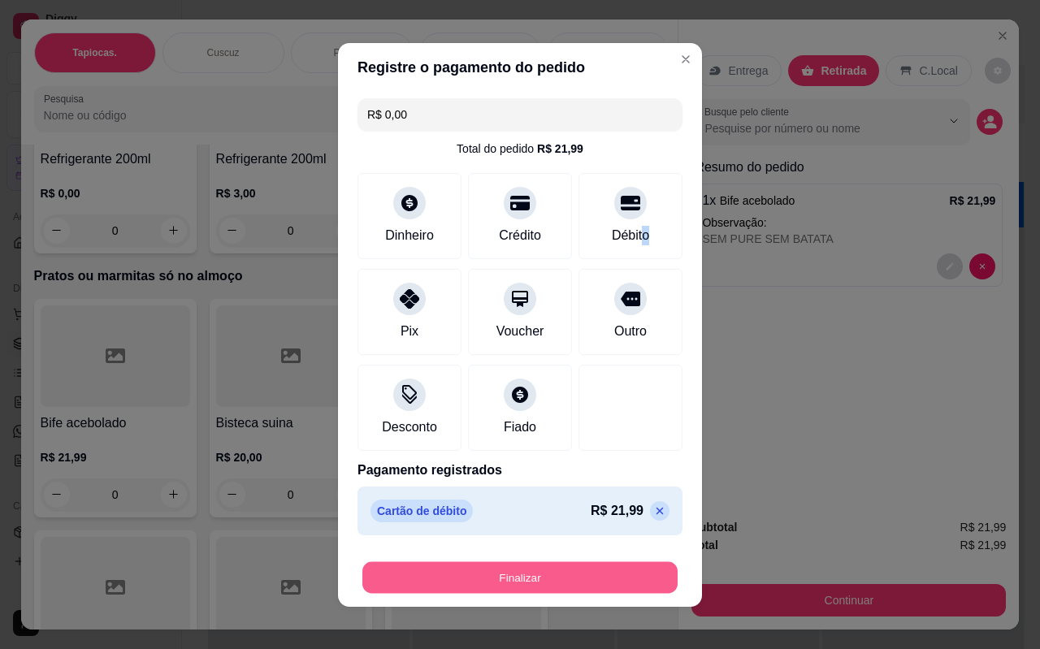
click at [534, 577] on button "Finalizar" at bounding box center [520, 578] width 315 height 32
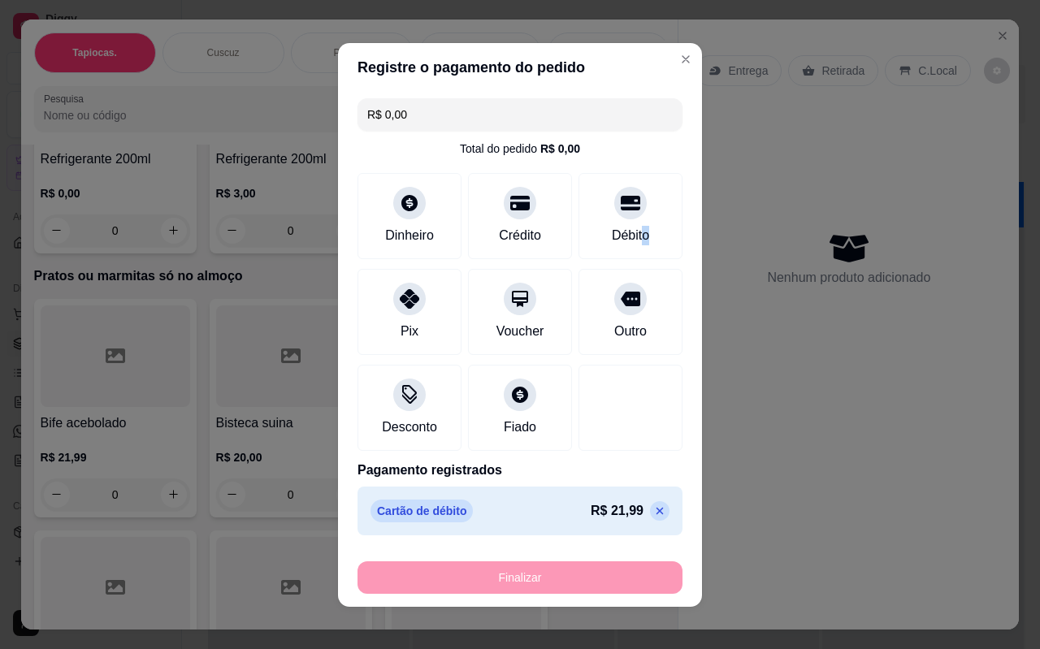
type input "-R$ 21,99"
